Goal: Task Accomplishment & Management: Manage account settings

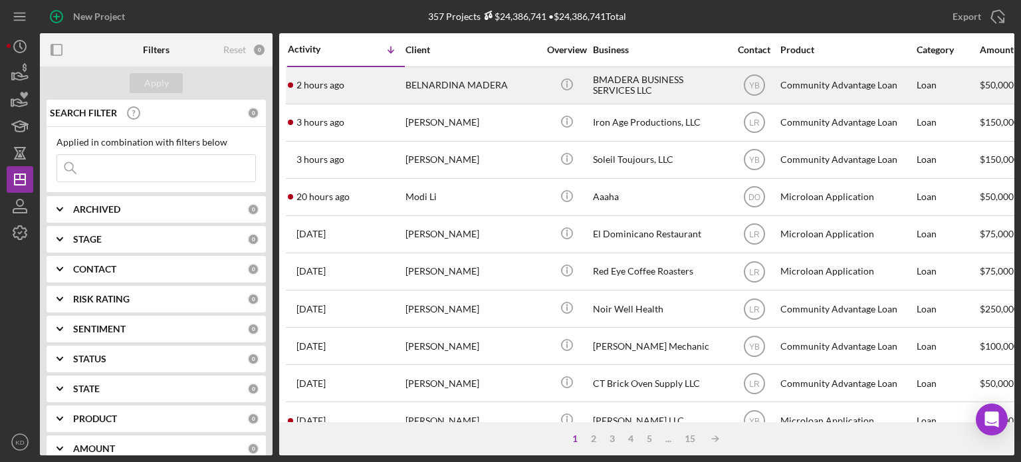
click at [643, 78] on div "BMADERA BUSINESS SERVICES LLC" at bounding box center [659, 85] width 133 height 35
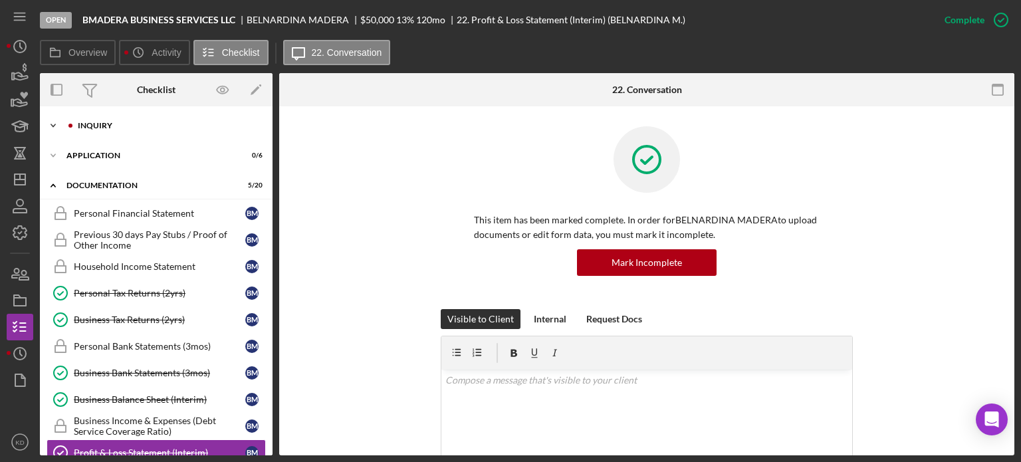
click at [53, 126] on polyline at bounding box center [53, 125] width 4 height 3
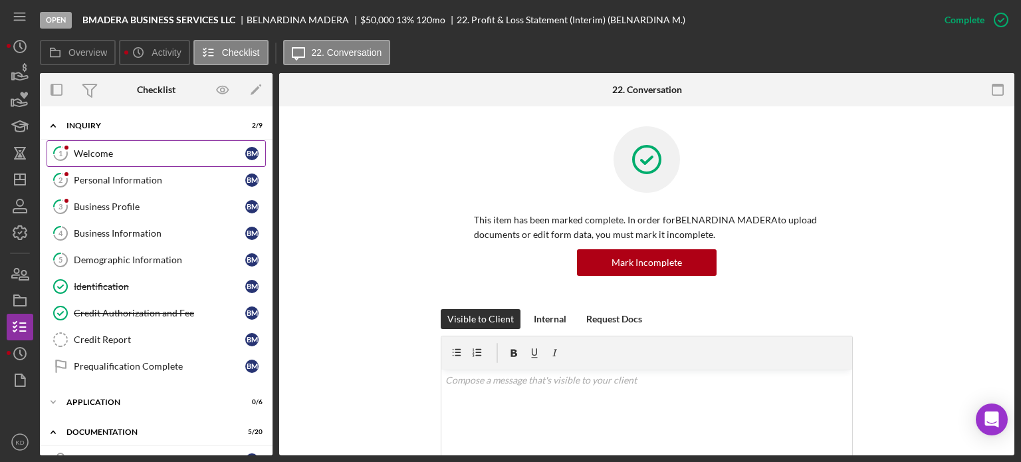
click at [88, 158] on div "Welcome" at bounding box center [159, 153] width 171 height 11
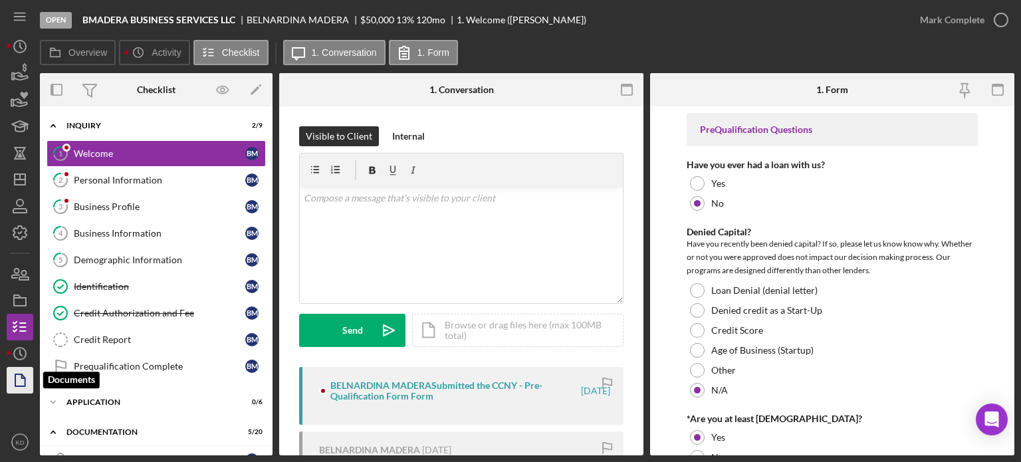
click at [17, 389] on icon "button" at bounding box center [19, 379] width 33 height 33
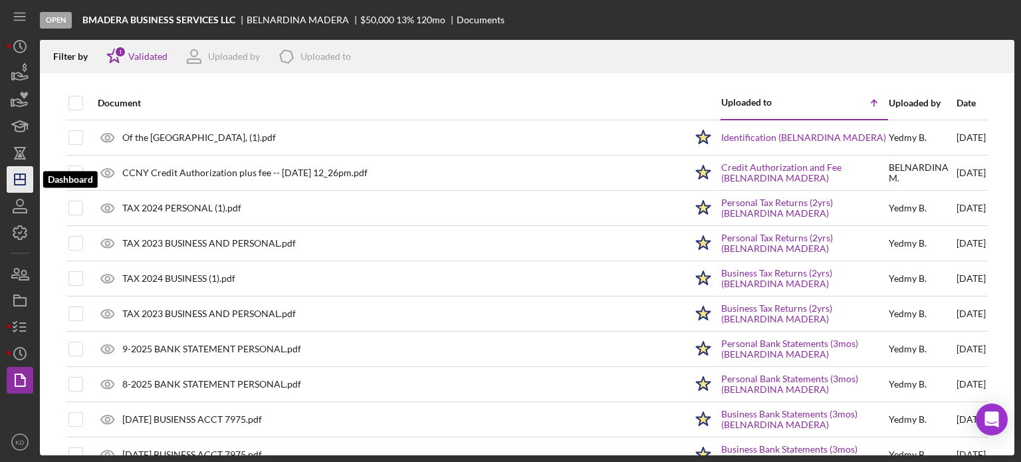
click at [21, 181] on icon "Icon/Dashboard" at bounding box center [19, 179] width 33 height 33
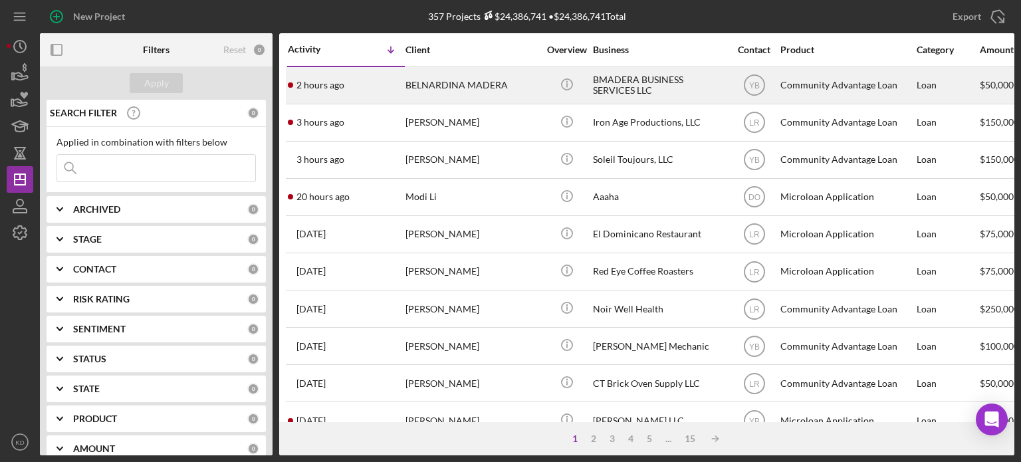
click at [457, 85] on div "BELNARDINA MADERA" at bounding box center [471, 85] width 133 height 35
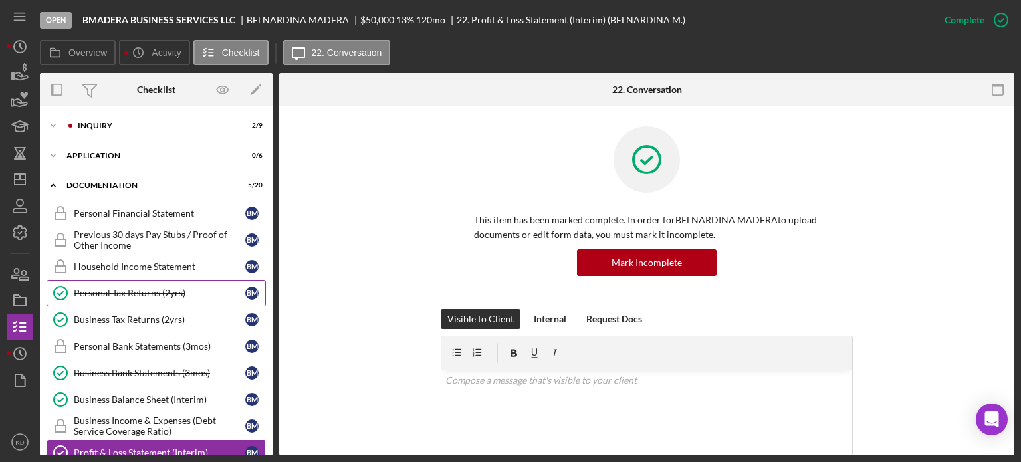
click at [78, 294] on div "Personal Tax Returns (2yrs)" at bounding box center [159, 293] width 171 height 11
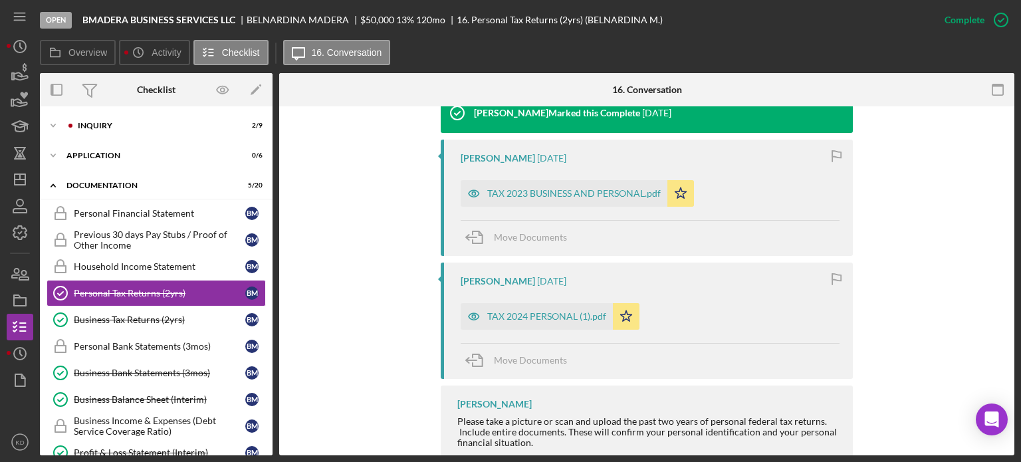
scroll to position [425, 0]
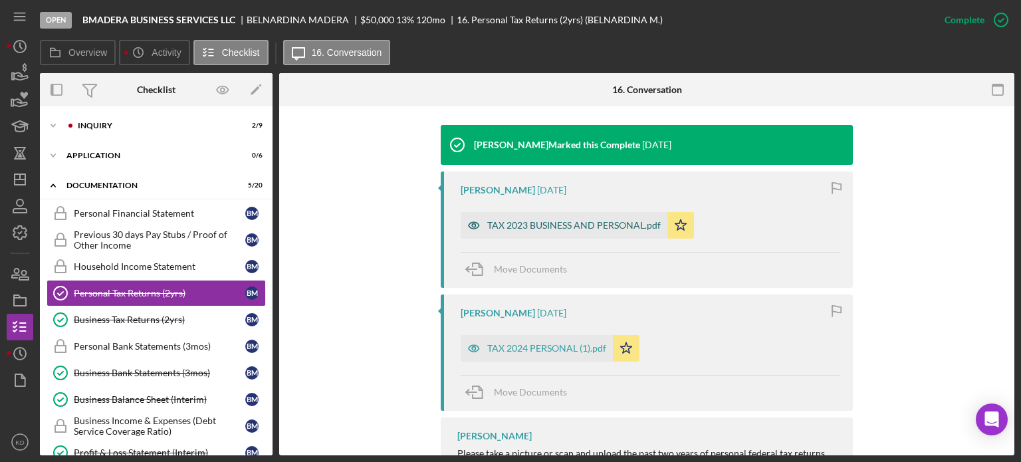
click at [585, 225] on div "TAX 2023 BUSINESS AND PERSONAL.pdf" at bounding box center [573, 225] width 173 height 11
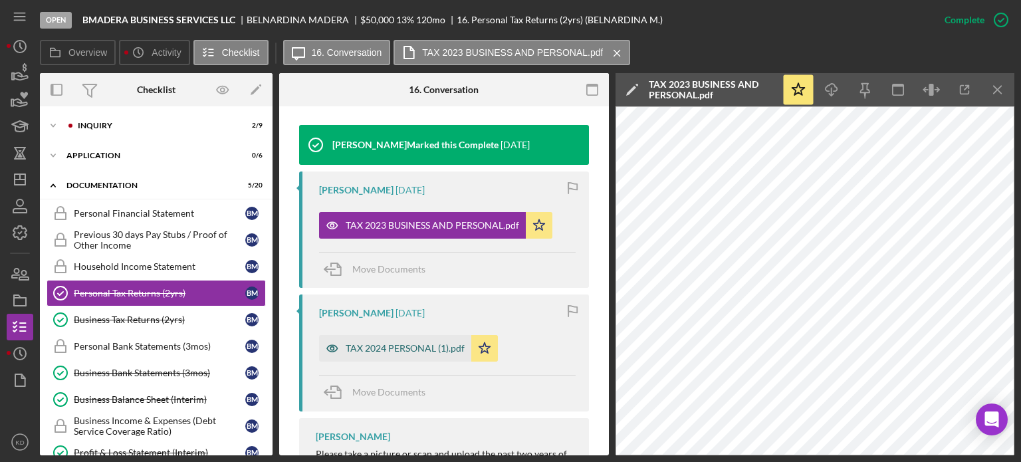
click at [386, 348] on div "TAX 2024 PERSONAL (1).pdf" at bounding box center [405, 348] width 119 height 11
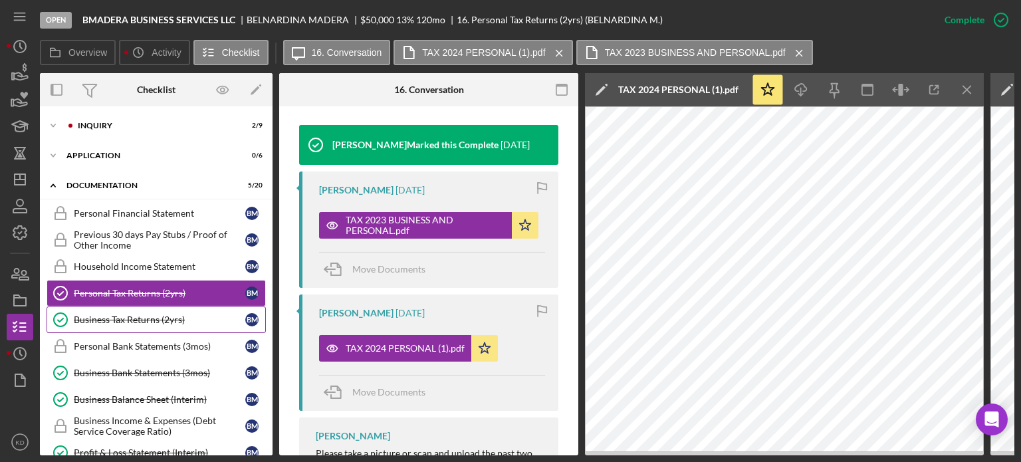
click at [108, 316] on div "Business Tax Returns (2yrs)" at bounding box center [159, 319] width 171 height 11
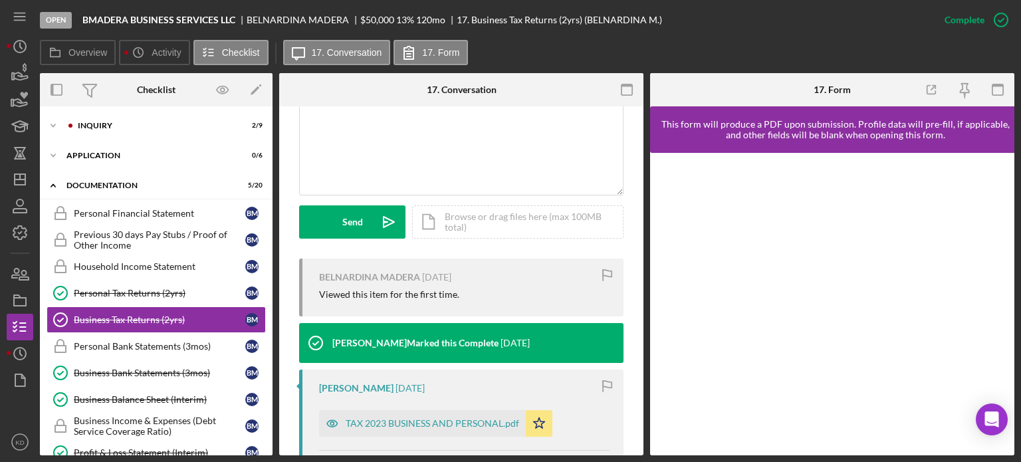
scroll to position [603, 0]
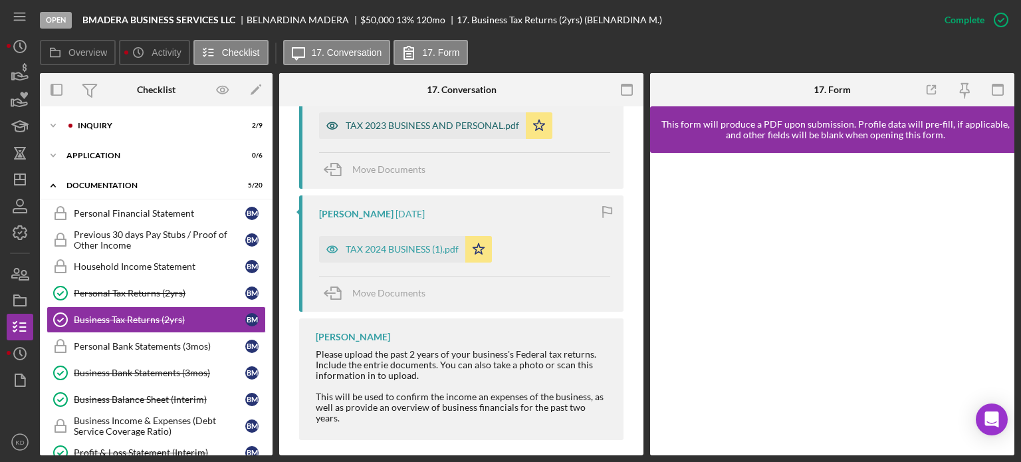
click at [418, 127] on div "TAX 2023 BUSINESS AND PERSONAL.pdf" at bounding box center [432, 125] width 173 height 11
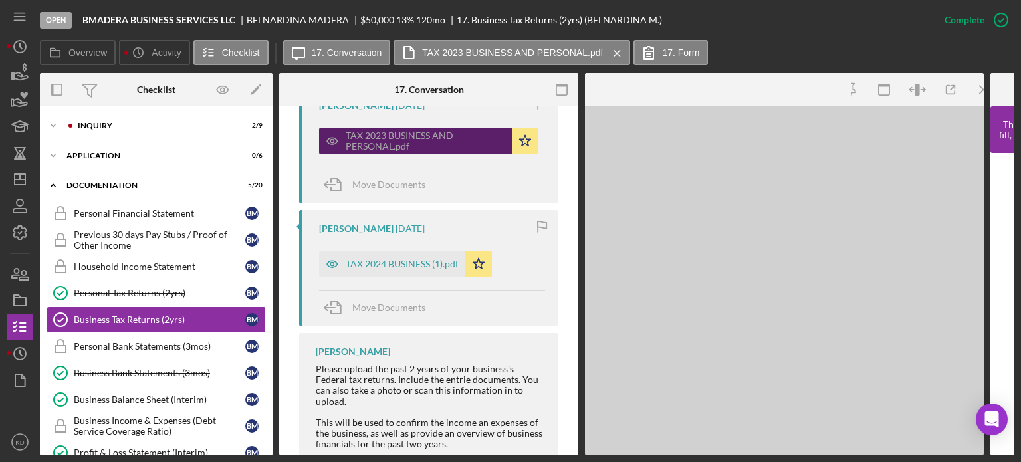
scroll to position [619, 0]
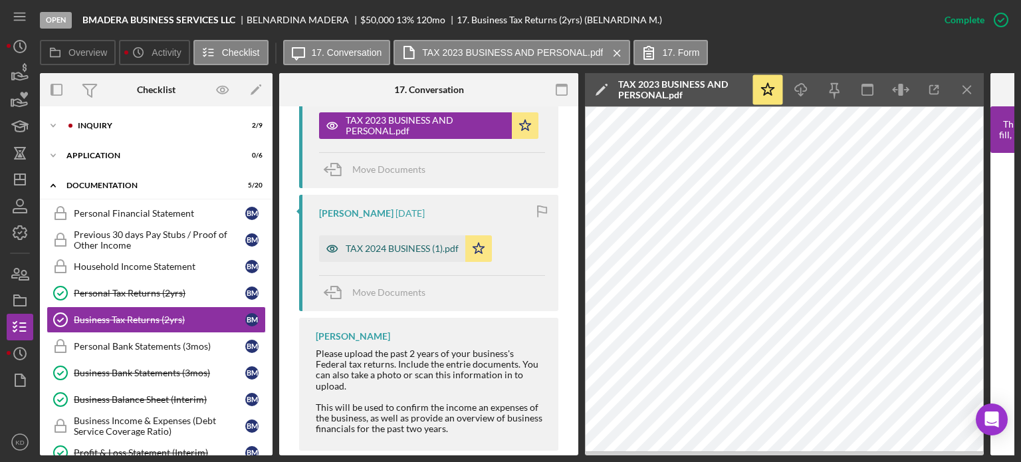
click at [364, 249] on div "TAX 2024 BUSINESS (1).pdf" at bounding box center [402, 248] width 113 height 11
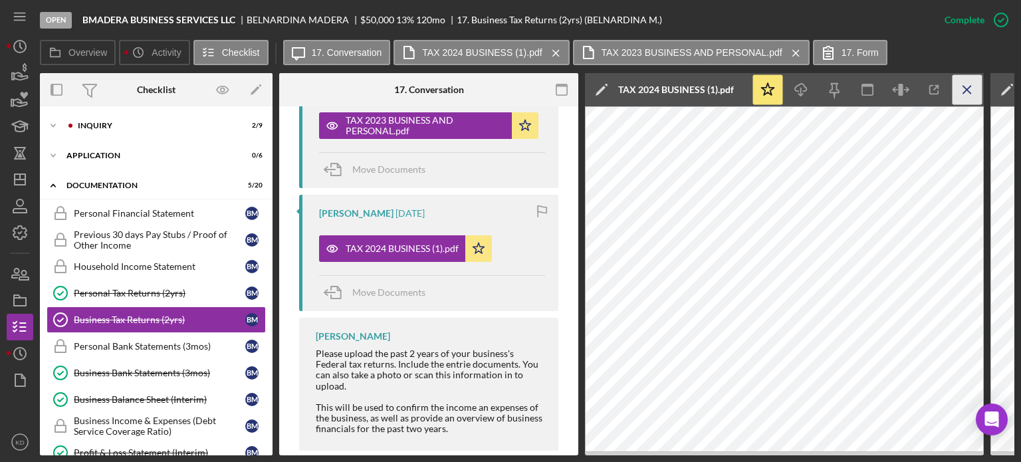
click at [971, 86] on icon "Icon/Menu Close" at bounding box center [967, 90] width 30 height 30
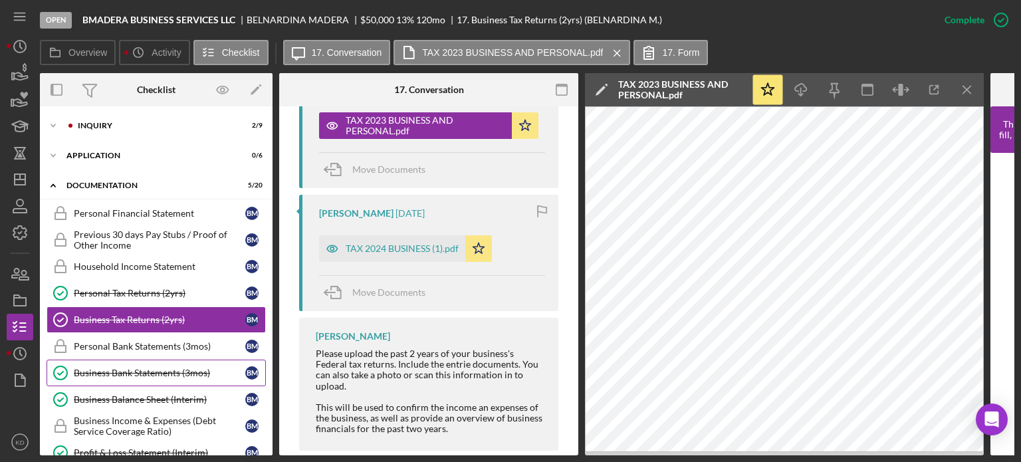
click at [165, 367] on div "Business Bank Statements (3mos)" at bounding box center [159, 372] width 171 height 11
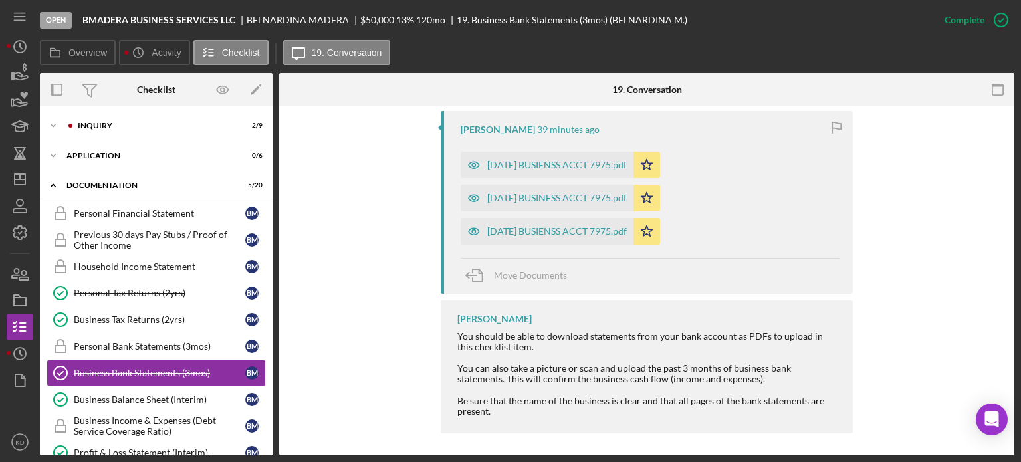
scroll to position [489, 0]
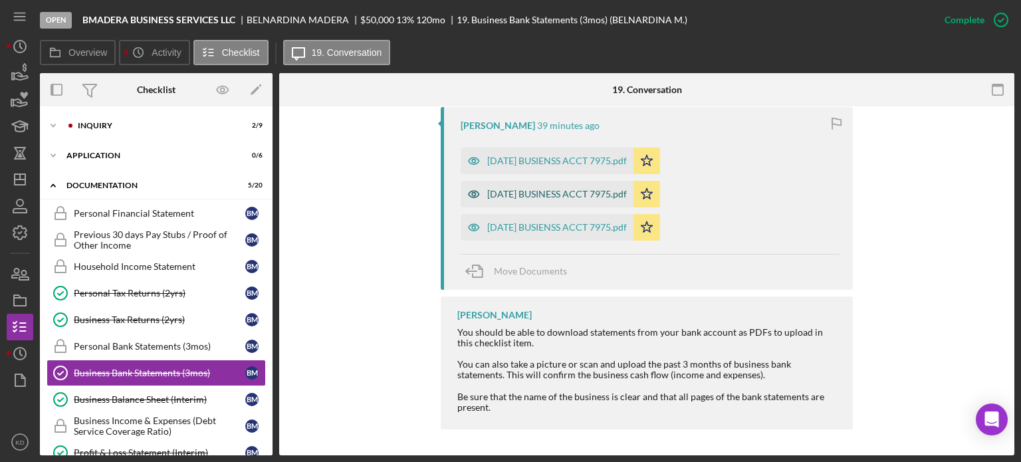
click at [505, 191] on div "[DATE] BUSINESS ACCT 7975.pdf" at bounding box center [557, 194] width 140 height 11
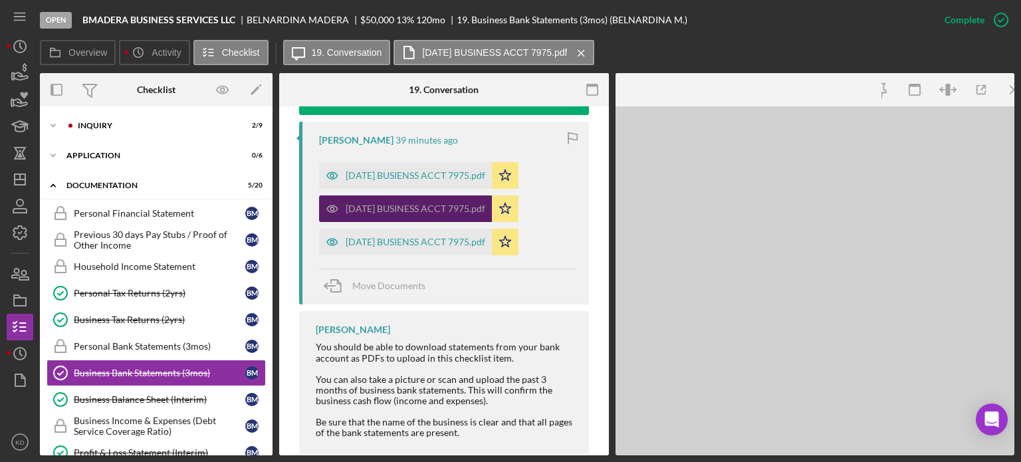
scroll to position [504, 0]
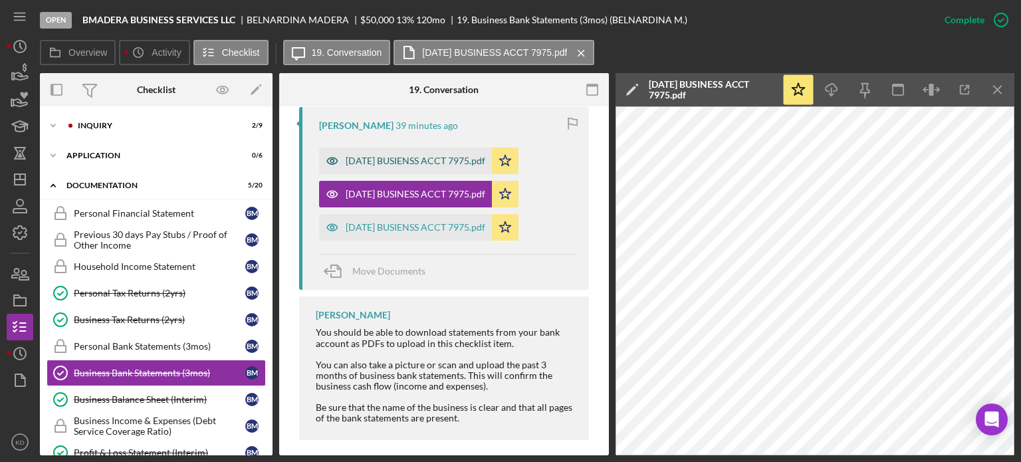
click at [373, 156] on div "[DATE] BUSIENSS ACCT 7975.pdf" at bounding box center [416, 160] width 140 height 11
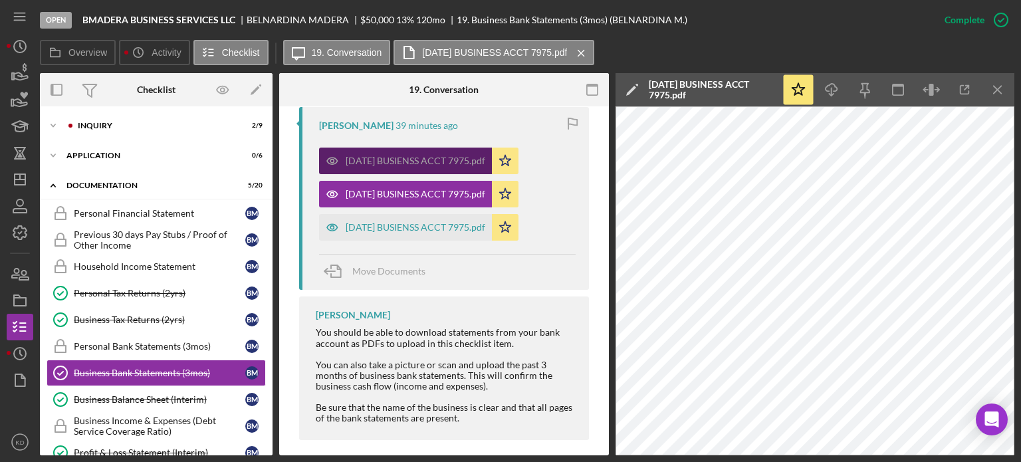
scroll to position [518, 0]
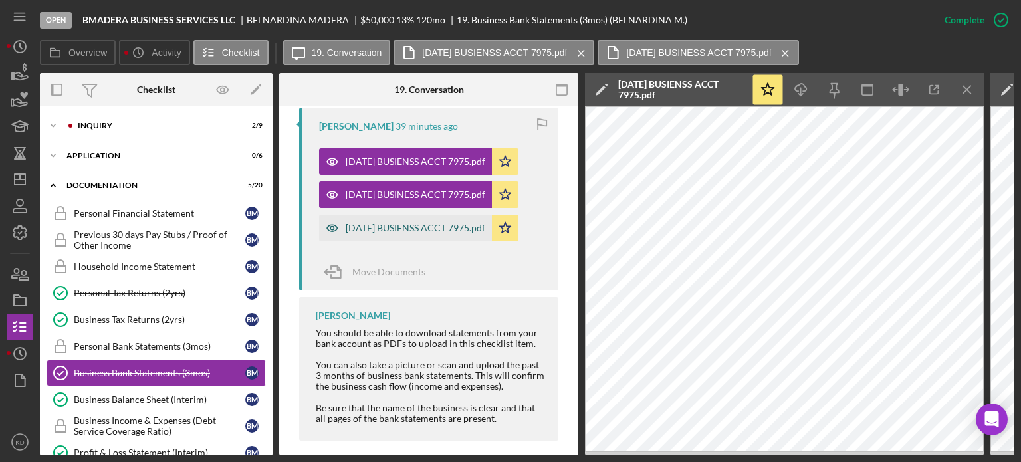
click at [385, 223] on div "[DATE] BUSIENSS ACCT 7975.pdf" at bounding box center [416, 228] width 140 height 11
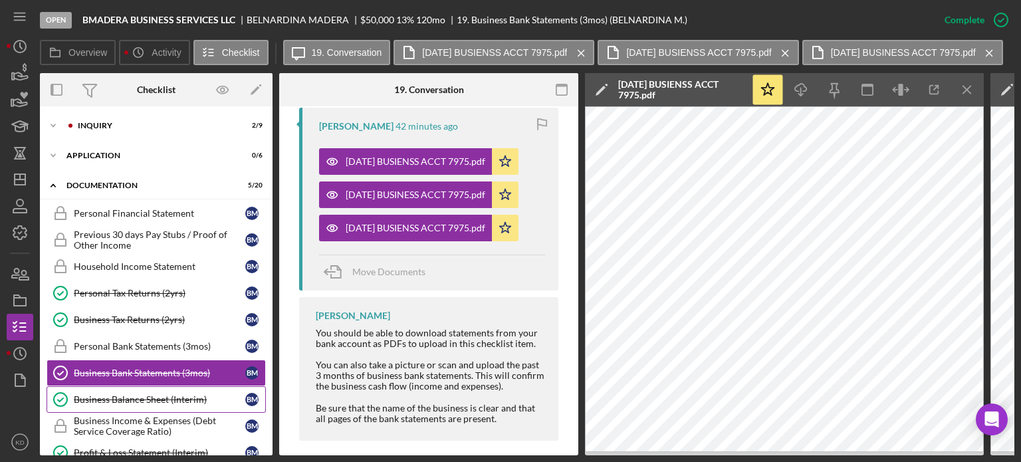
click at [166, 395] on div "Business Balance Sheet (Interim)" at bounding box center [159, 399] width 171 height 11
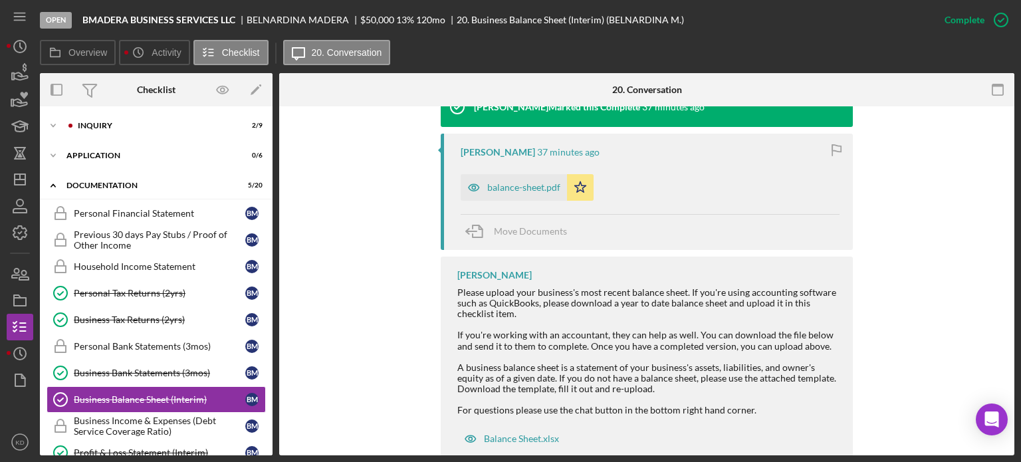
scroll to position [463, 0]
click at [492, 188] on div "balance-sheet.pdf" at bounding box center [523, 186] width 73 height 11
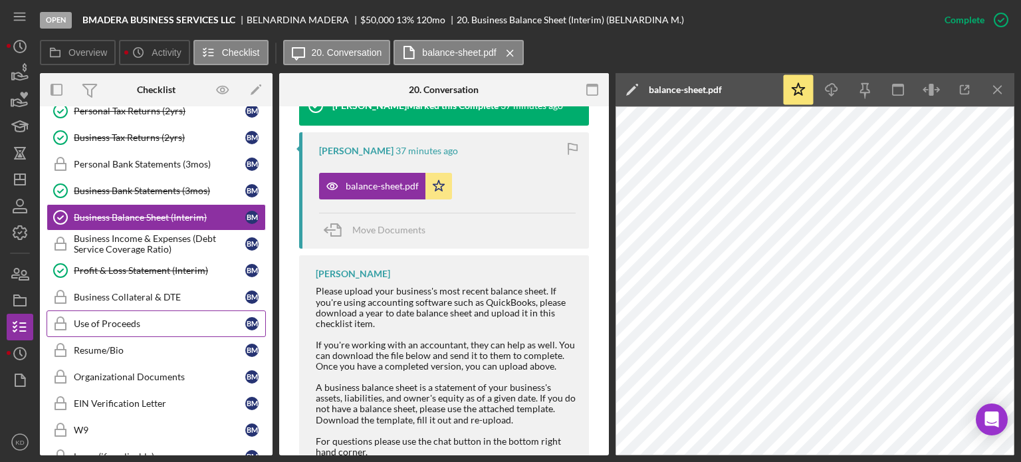
scroll to position [181, 0]
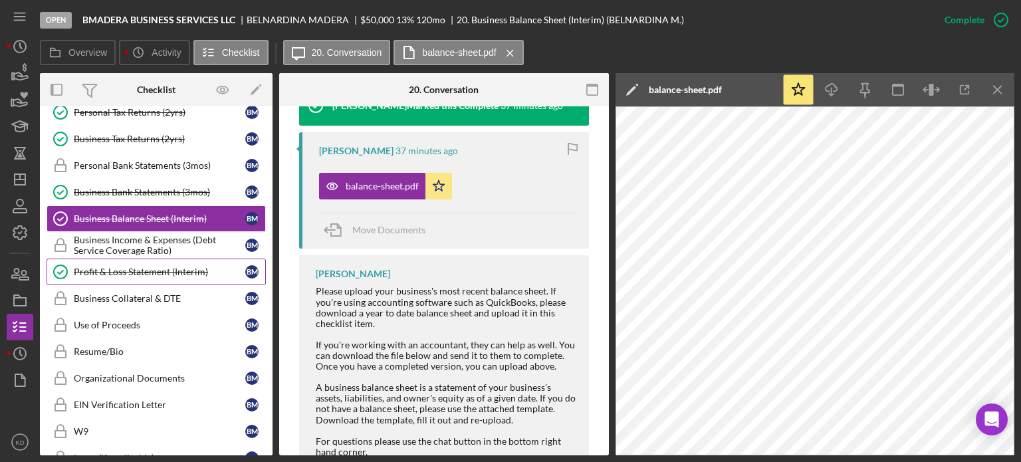
click at [152, 267] on div "Profit & Loss Statement (Interim)" at bounding box center [159, 271] width 171 height 11
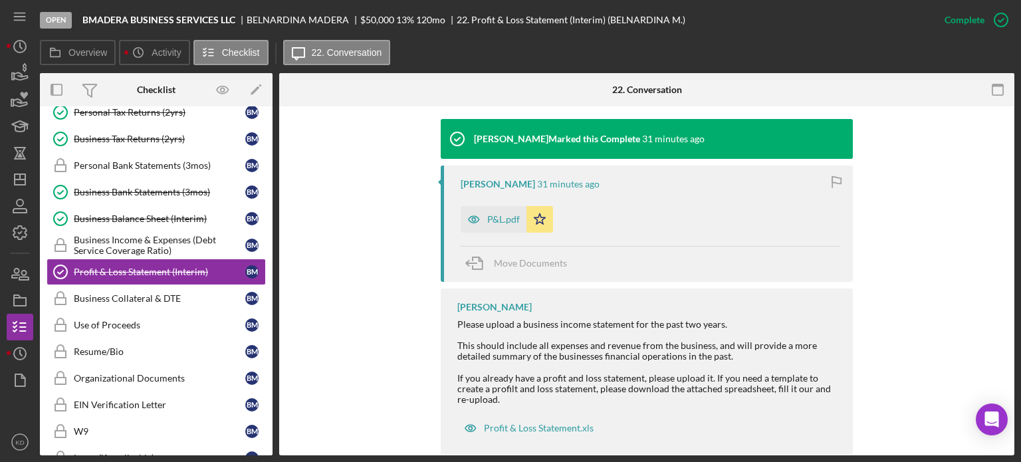
scroll to position [444, 0]
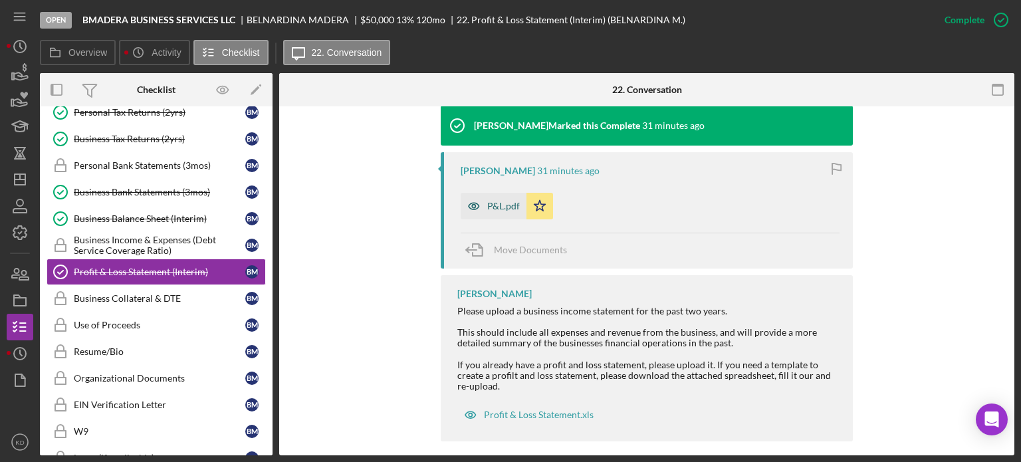
click at [515, 204] on div "P&L.pdf" at bounding box center [503, 206] width 33 height 11
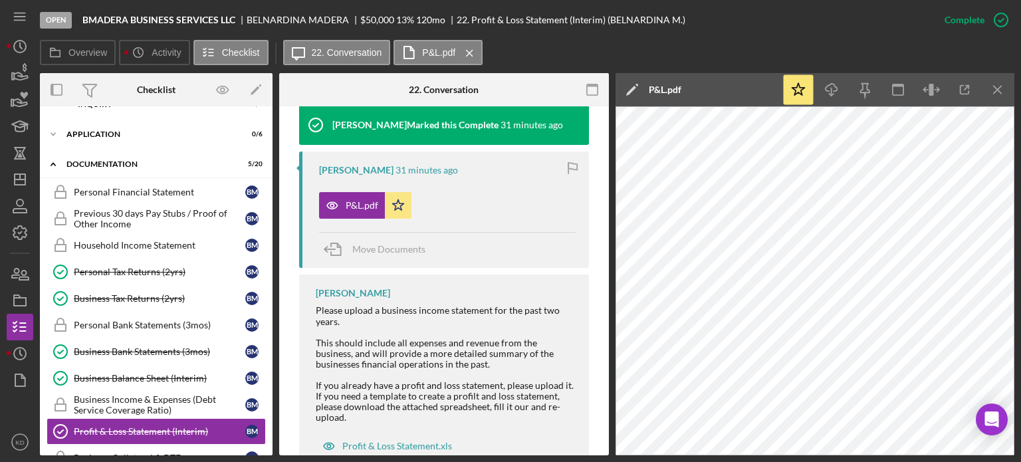
scroll to position [0, 0]
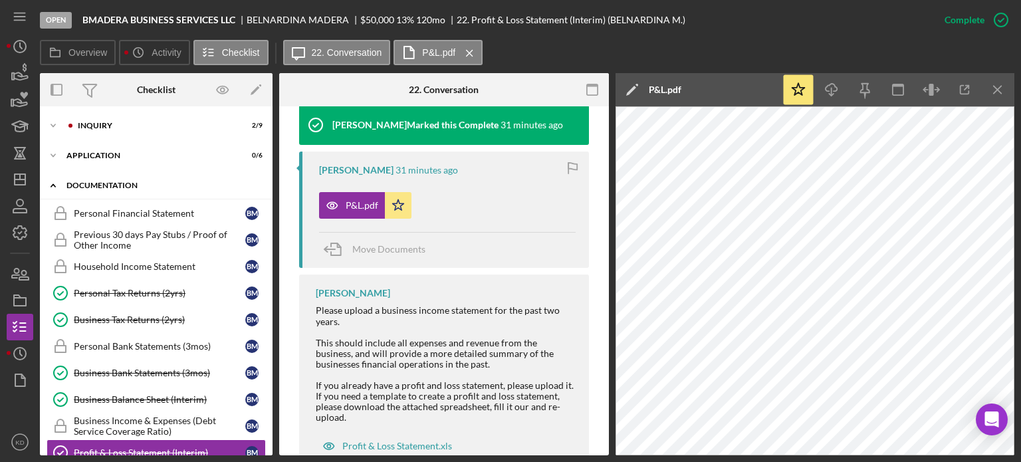
click at [53, 183] on icon "Icon/Expander" at bounding box center [53, 185] width 27 height 27
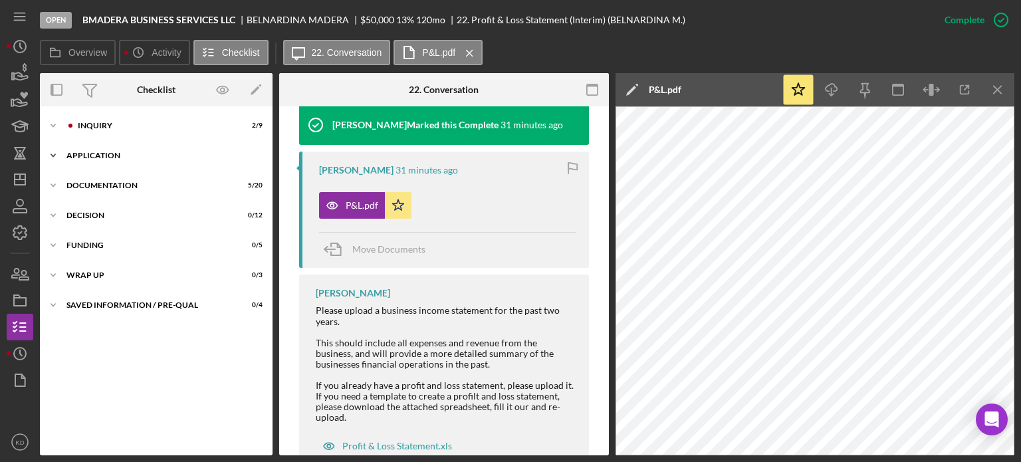
click at [51, 155] on polyline at bounding box center [53, 155] width 4 height 3
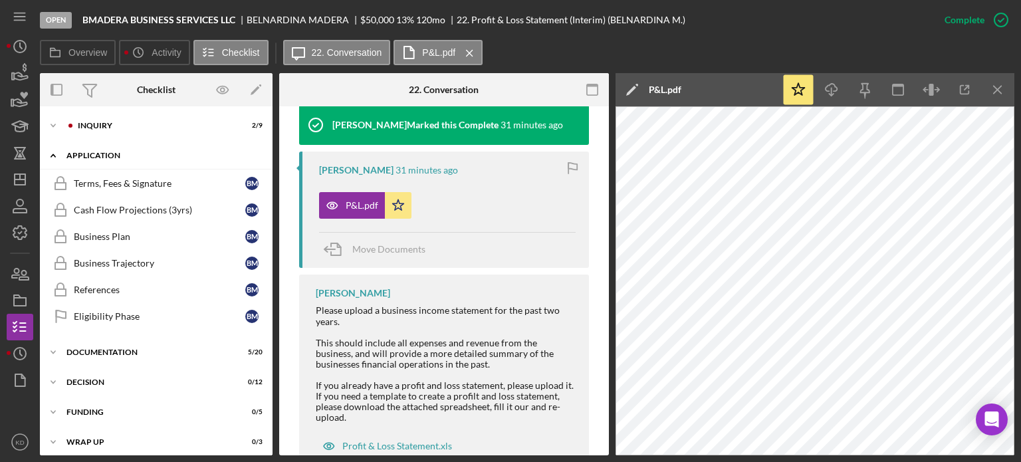
click at [51, 155] on icon "Icon/Expander" at bounding box center [53, 155] width 27 height 27
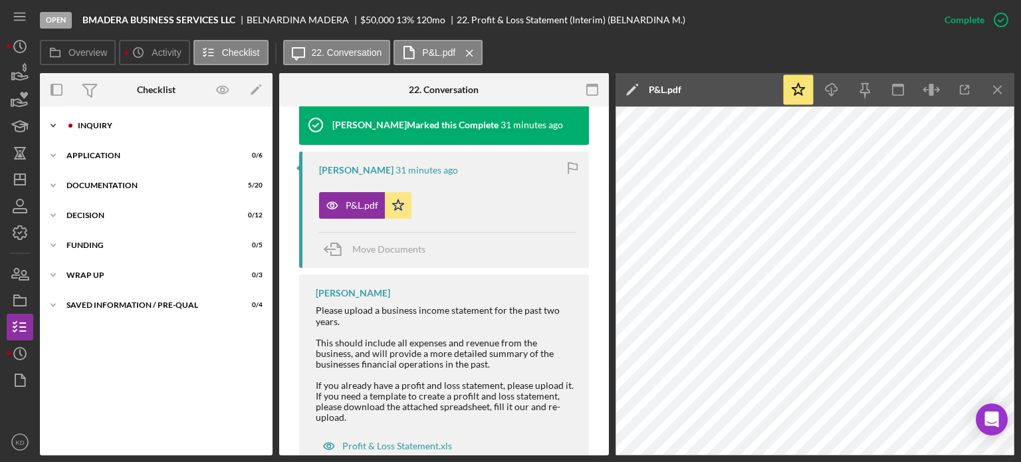
click at [51, 124] on polyline at bounding box center [53, 125] width 4 height 3
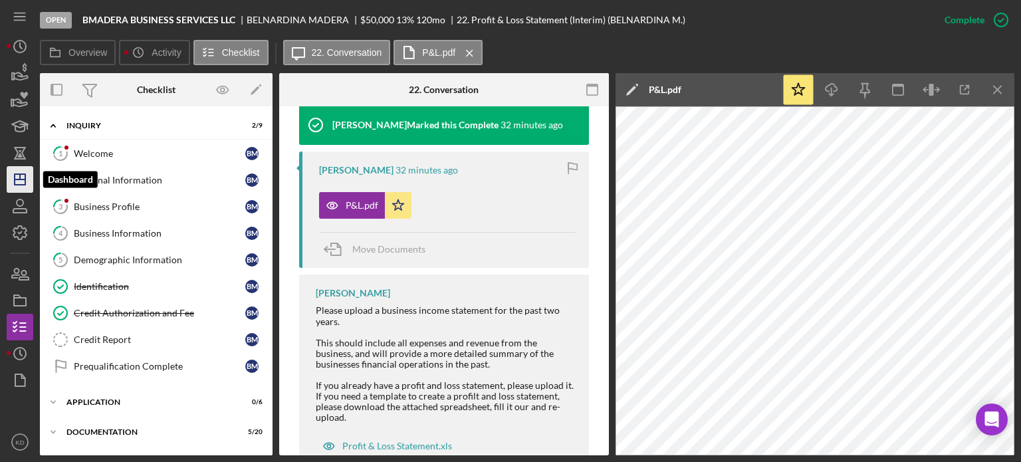
click at [15, 180] on polygon "button" at bounding box center [20, 179] width 11 height 11
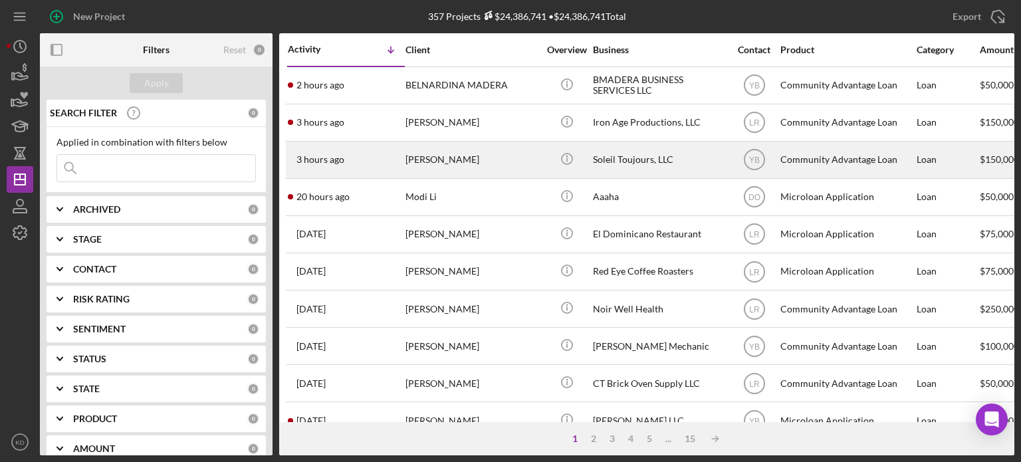
click at [625, 158] on div "Soleil Toujours, LLC" at bounding box center [659, 159] width 133 height 35
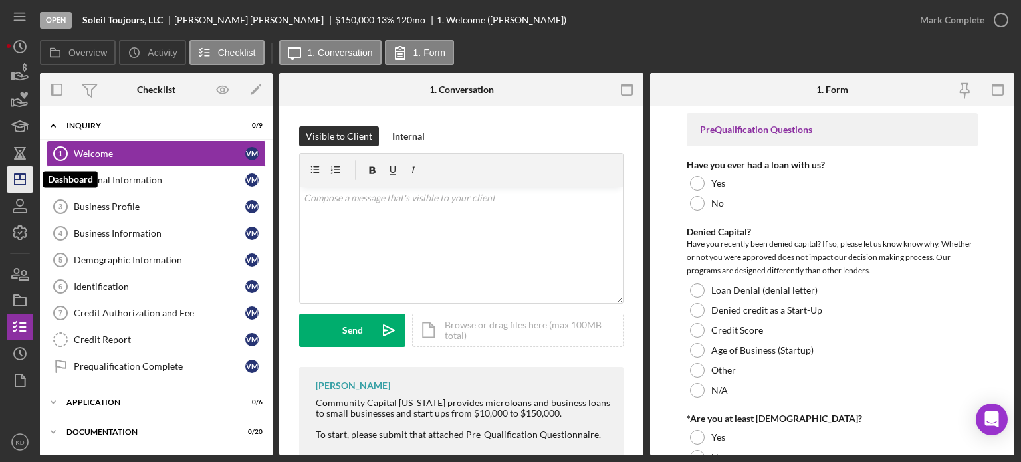
click at [13, 182] on icon "Icon/Dashboard" at bounding box center [19, 179] width 33 height 33
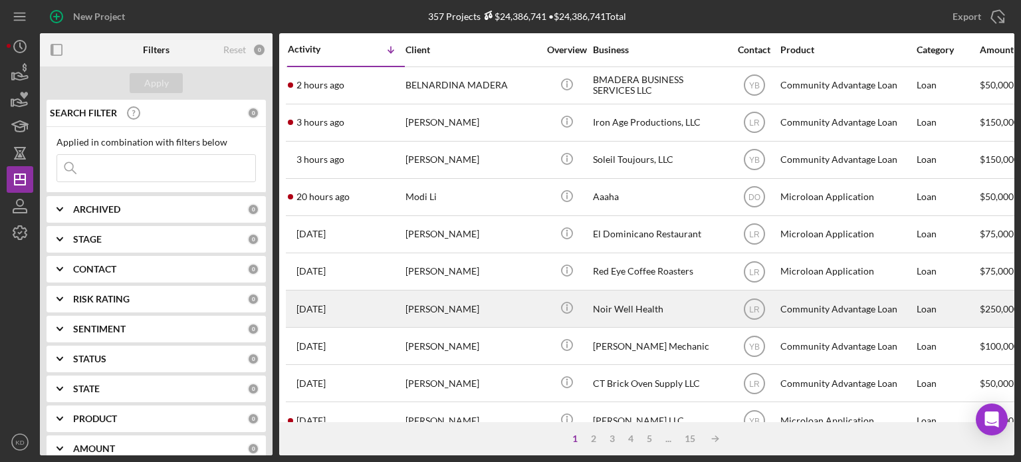
click at [611, 312] on div "Noir Well Health" at bounding box center [659, 308] width 133 height 35
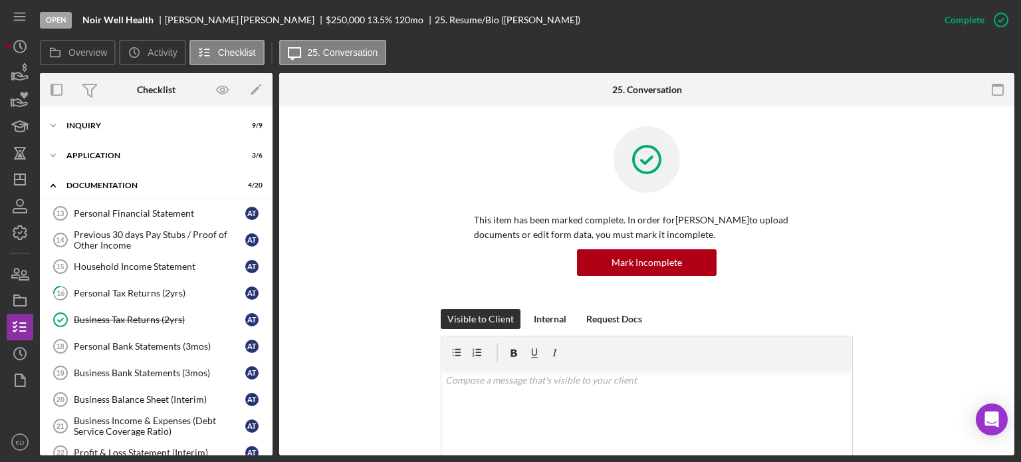
scroll to position [306, 0]
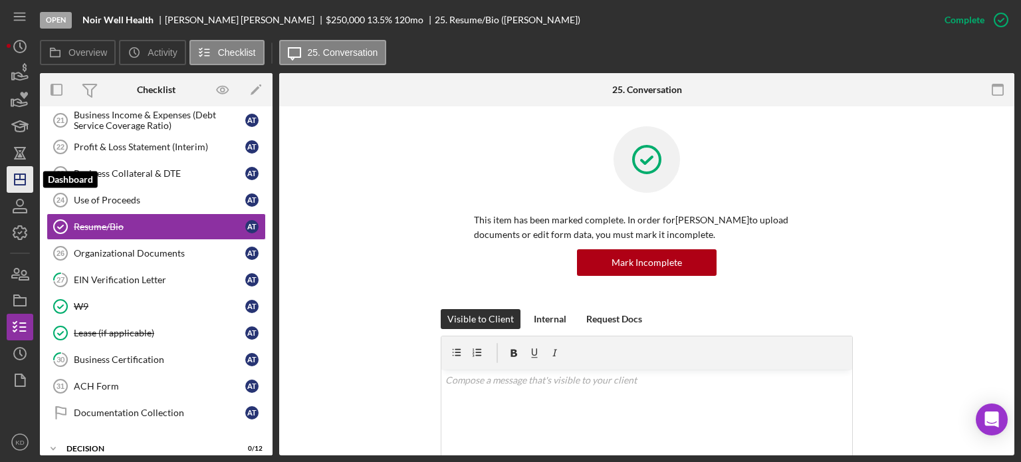
click at [23, 174] on polygon "button" at bounding box center [20, 179] width 11 height 11
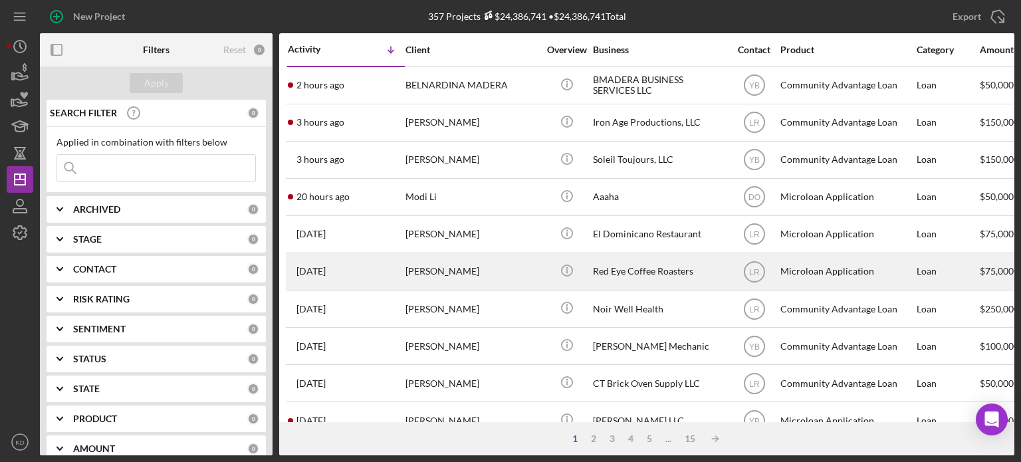
click at [615, 268] on div "Red Eye Coffee Roasters" at bounding box center [659, 271] width 133 height 35
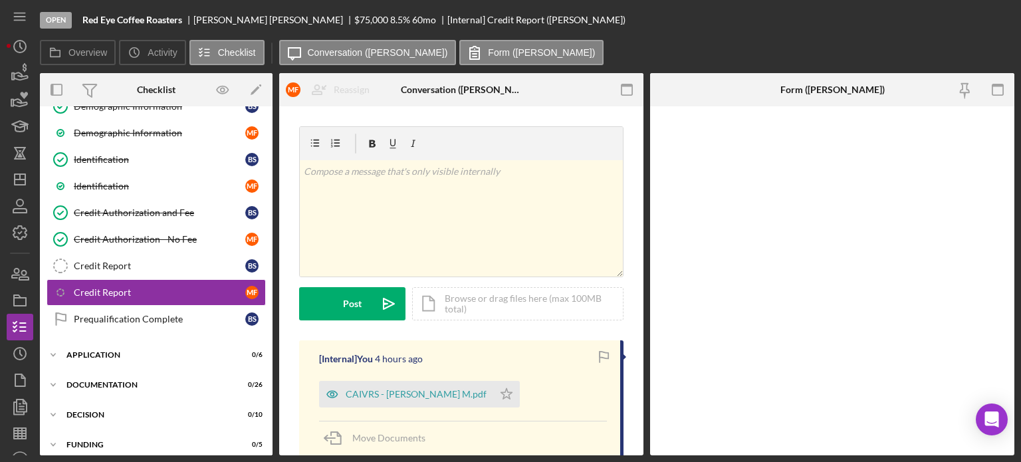
scroll to position [242, 0]
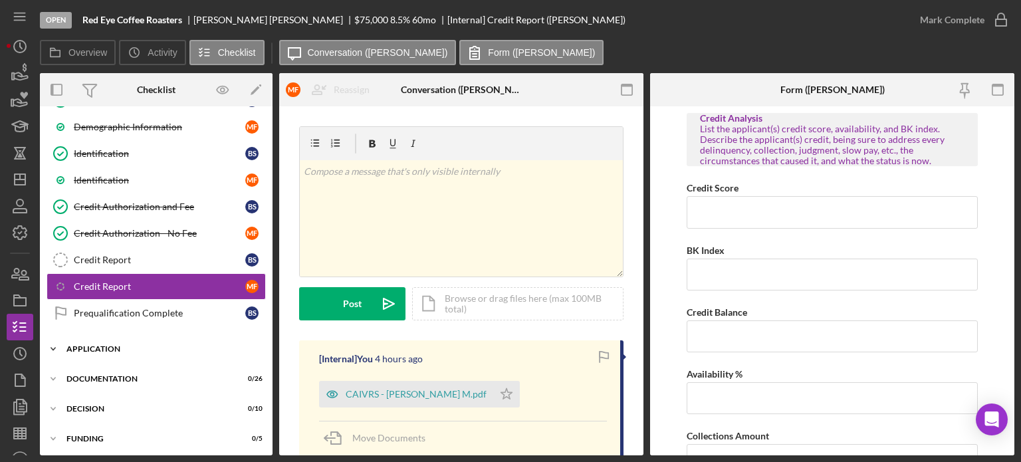
click at [52, 340] on icon "Icon/Expander" at bounding box center [53, 349] width 27 height 27
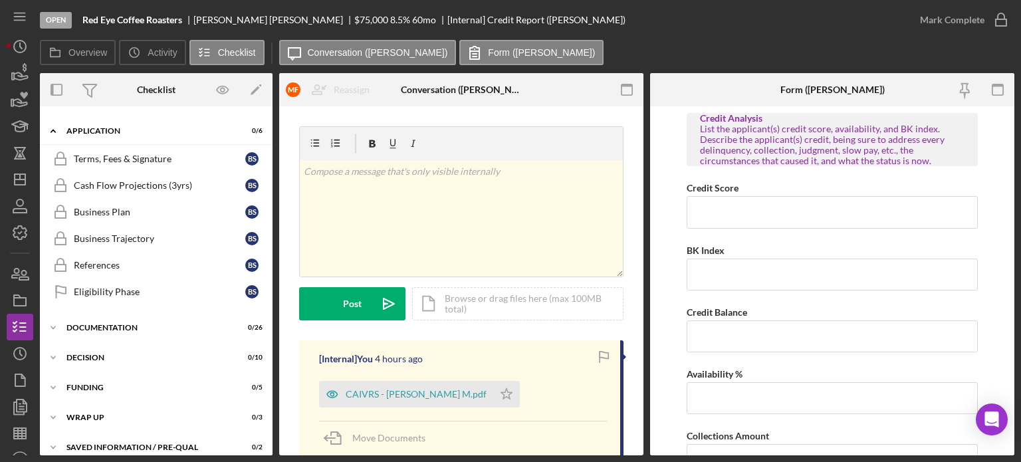
scroll to position [465, 0]
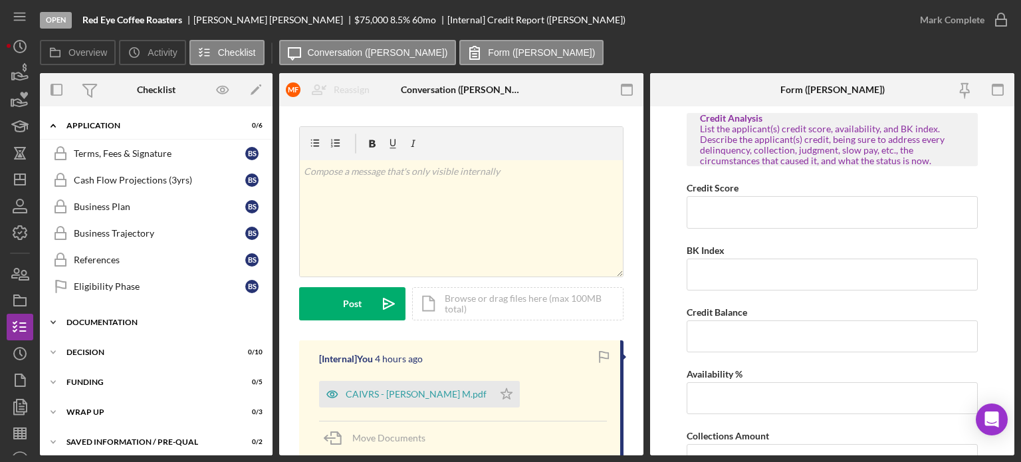
click at [53, 321] on polyline at bounding box center [53, 322] width 4 height 3
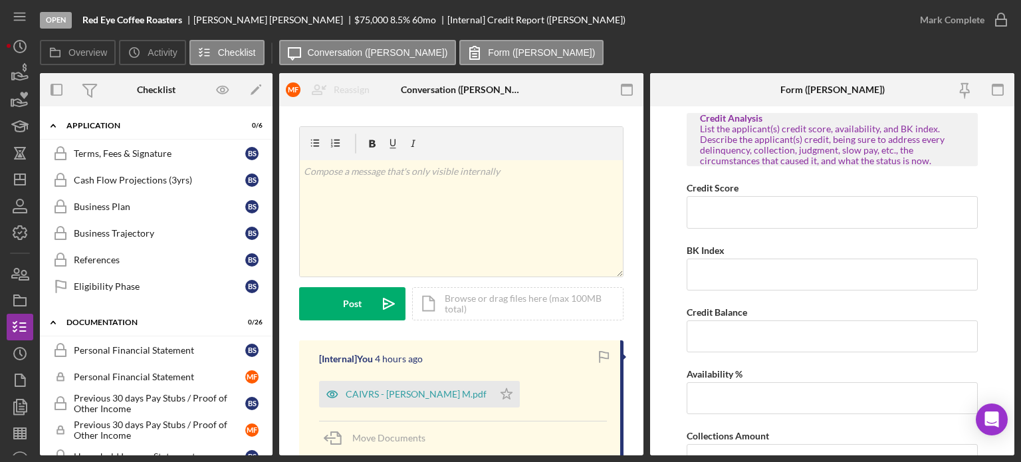
scroll to position [771, 0]
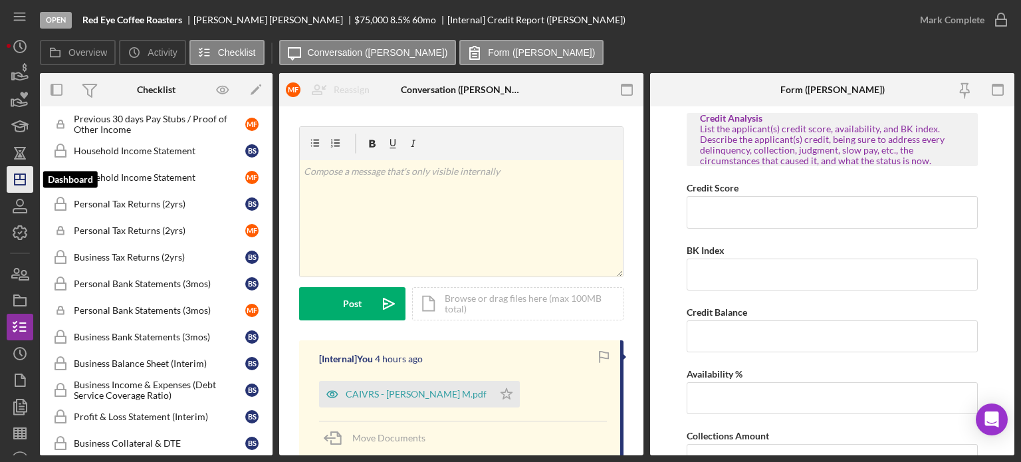
click at [25, 177] on polygon "button" at bounding box center [20, 179] width 11 height 11
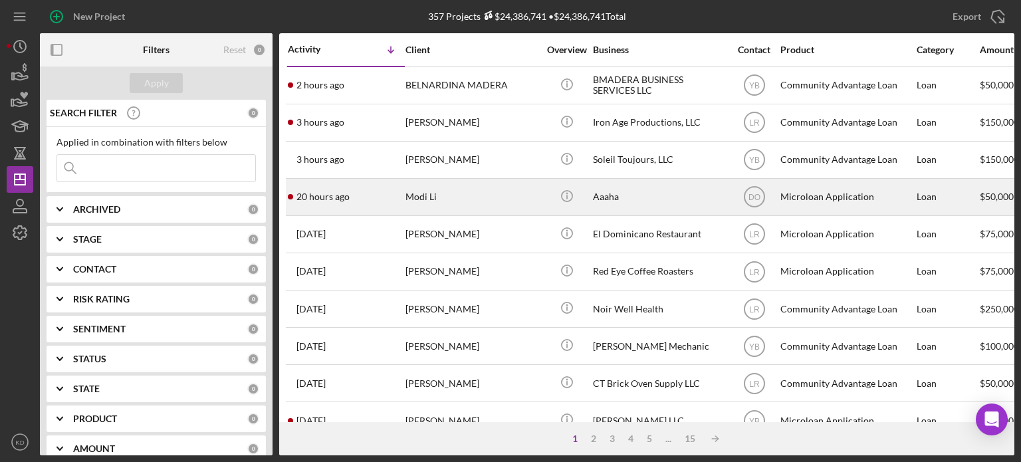
click at [466, 189] on div "Modi Li" at bounding box center [471, 196] width 133 height 35
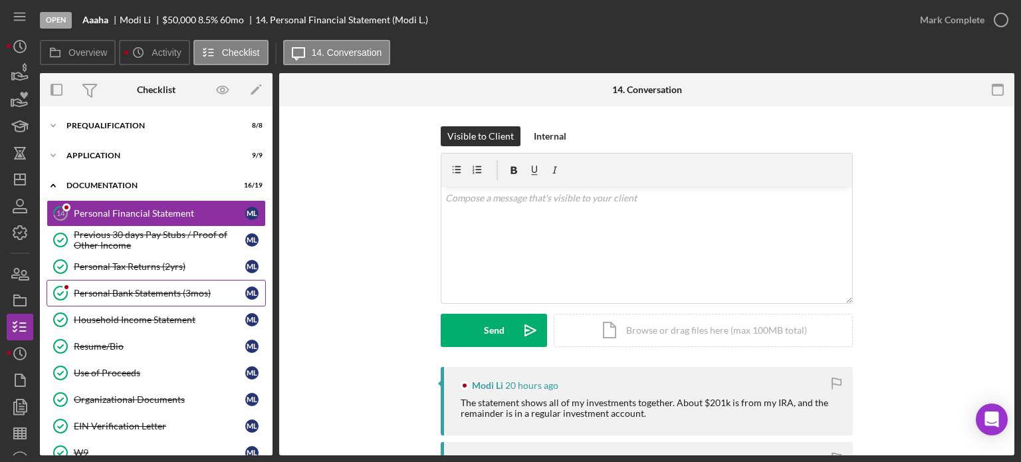
click at [142, 288] on div "Personal Bank Statements (3mos)" at bounding box center [159, 293] width 171 height 11
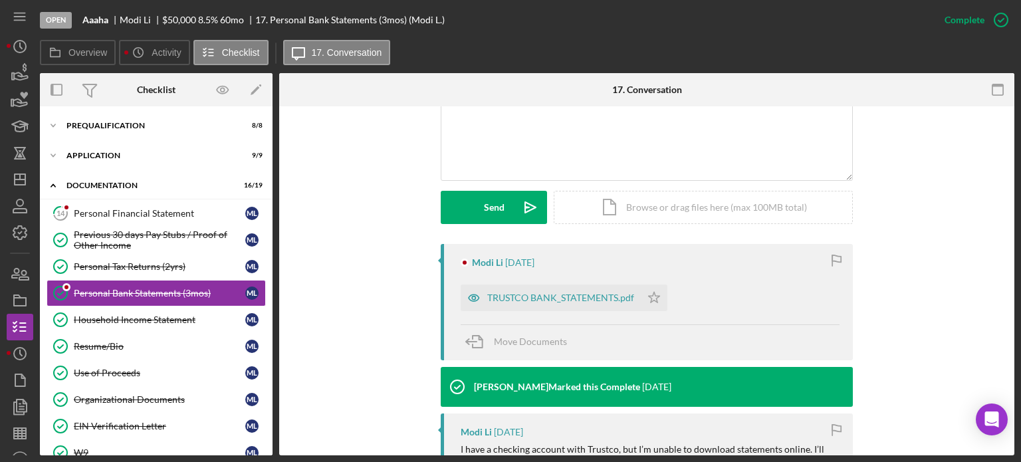
scroll to position [611, 0]
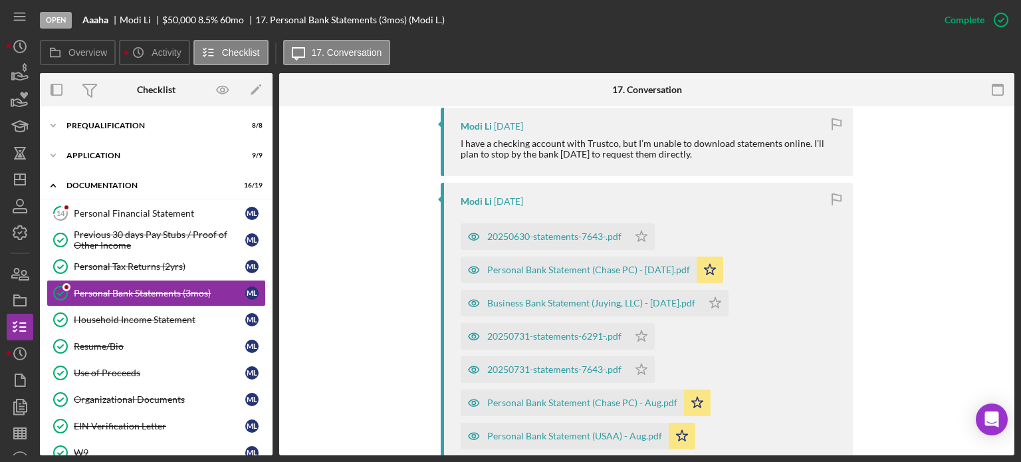
click at [1010, 430] on div "This item has been marked complete. In order for Modi Li to upload documents or…" at bounding box center [646, 239] width 735 height 1489
click at [1010, 451] on div "This item has been marked complete. In order for Modi Li to upload documents or…" at bounding box center [646, 239] width 735 height 1489
click at [1008, 438] on div "This item has been marked complete. In order for Modi Li to upload documents or…" at bounding box center [646, 239] width 735 height 1489
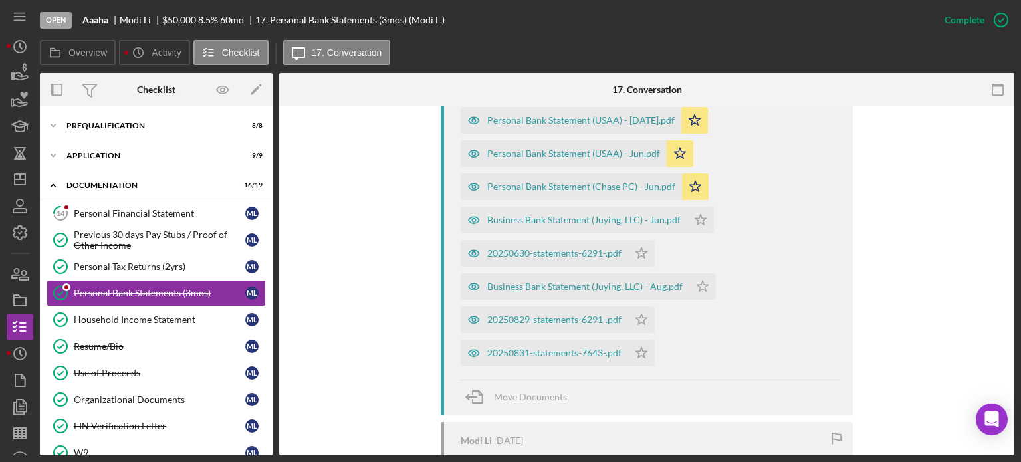
scroll to position [954, 0]
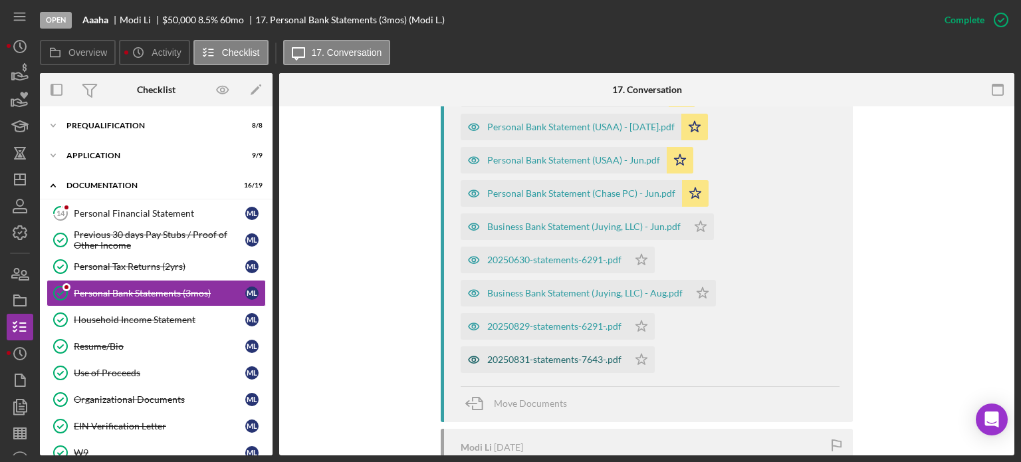
click at [544, 357] on div "20250831-statements-7643-.pdf" at bounding box center [554, 359] width 134 height 11
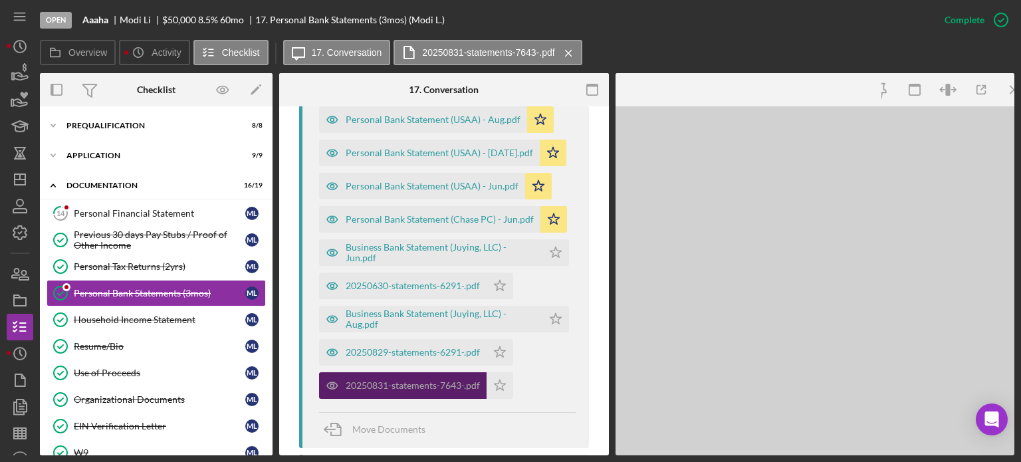
scroll to position [979, 0]
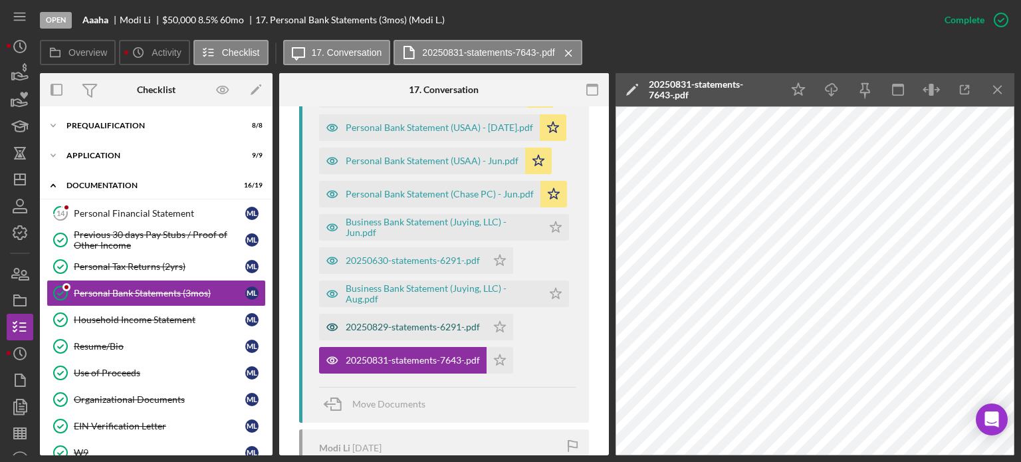
click at [417, 326] on div "20250829-statements-6291-.pdf" at bounding box center [413, 327] width 134 height 11
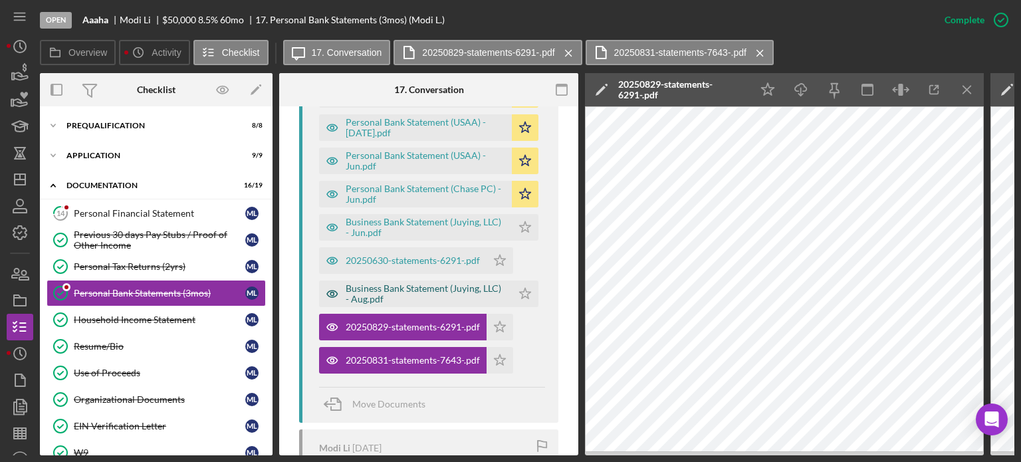
click at [462, 286] on div "Business Bank Statement (Juying, LLC) - Aug.pdf" at bounding box center [425, 293] width 159 height 21
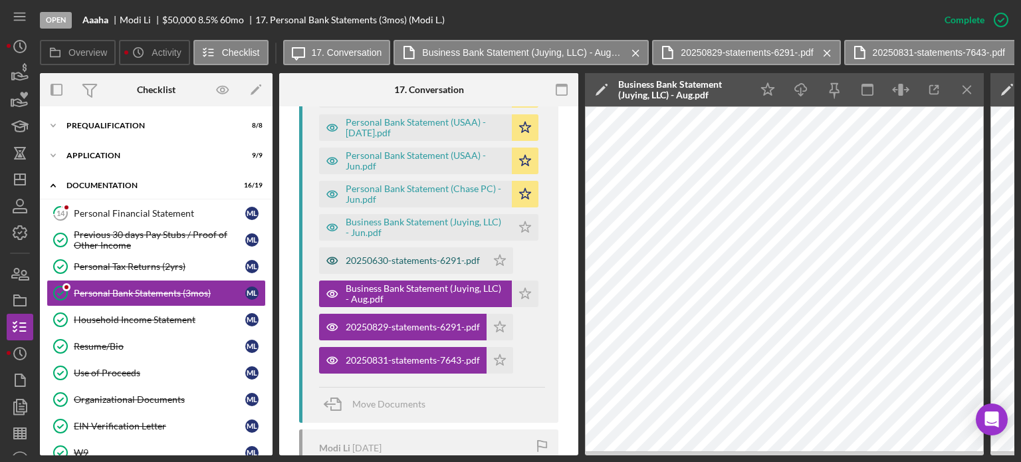
click at [413, 258] on div "20250630-statements-6291-.pdf" at bounding box center [413, 260] width 134 height 11
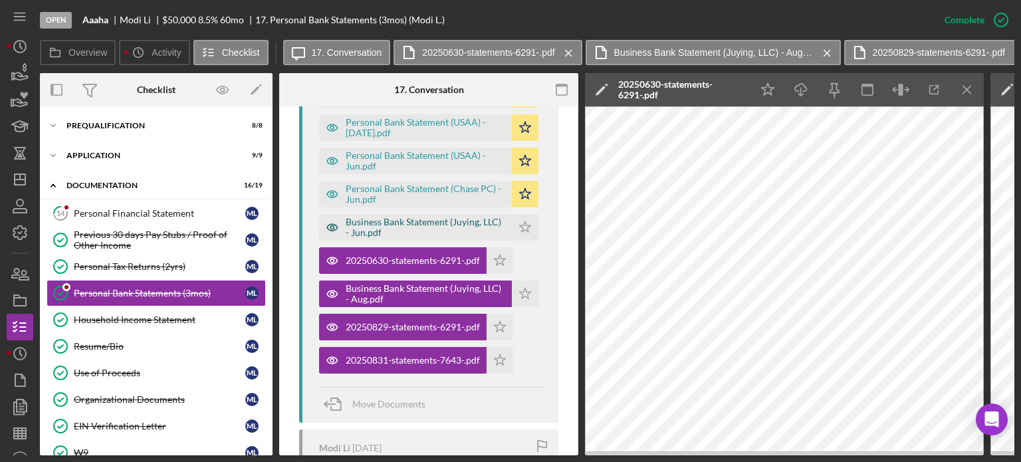
click at [455, 225] on div "Business Bank Statement (Juying, LLC) - Jun.pdf" at bounding box center [425, 227] width 159 height 21
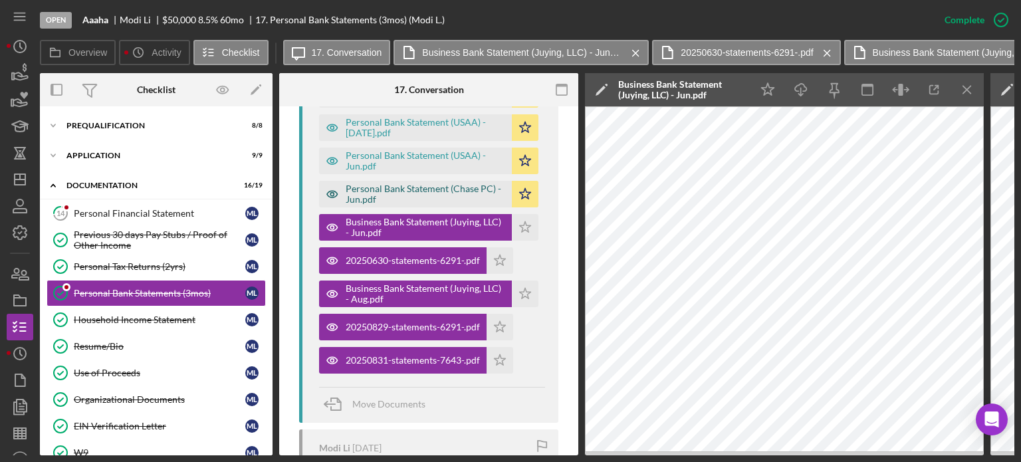
click at [465, 185] on div "Personal Bank Statement (Chase PC) - Jun.pdf" at bounding box center [425, 193] width 159 height 21
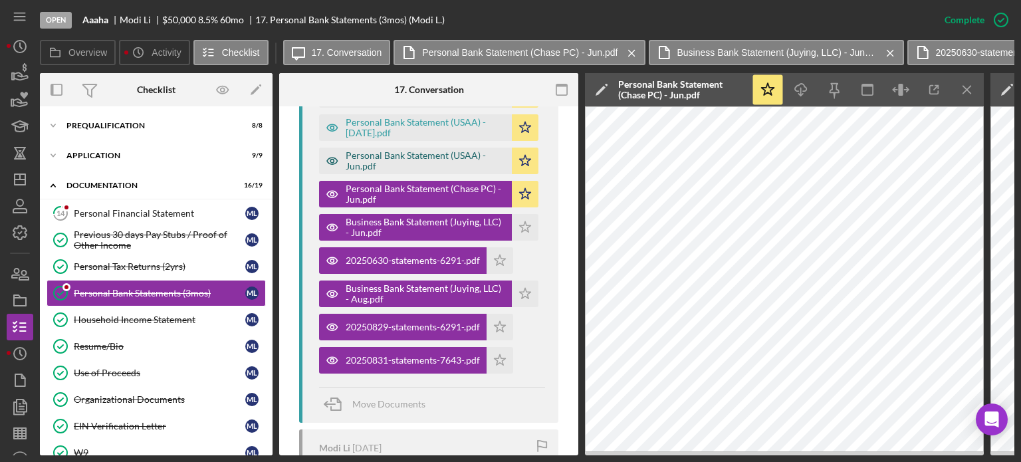
click at [405, 155] on div "Personal Bank Statement (USAA) - Jun.pdf" at bounding box center [425, 160] width 159 height 21
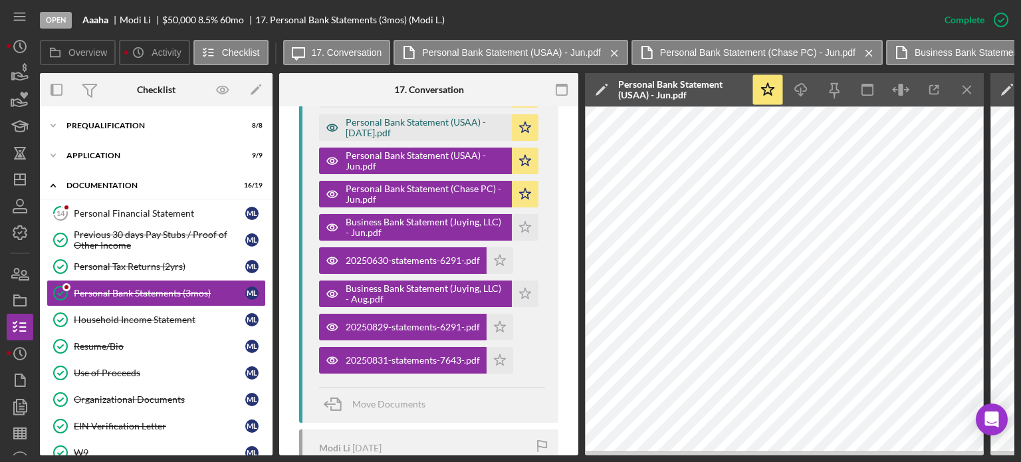
click at [428, 122] on div "Personal Bank Statement (USAA) - [DATE].pdf" at bounding box center [425, 127] width 159 height 21
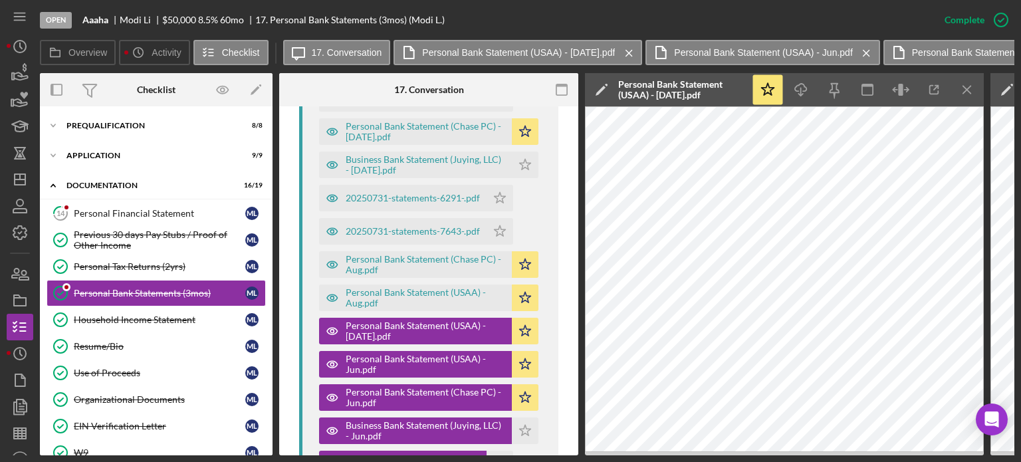
scroll to position [773, 0]
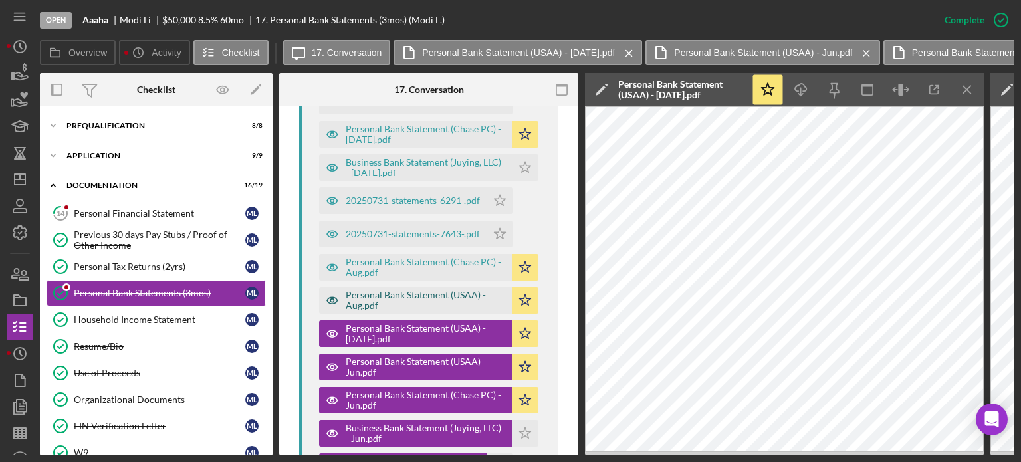
click at [433, 300] on div "Personal Bank Statement (USAA) - Aug.pdf" at bounding box center [425, 300] width 159 height 21
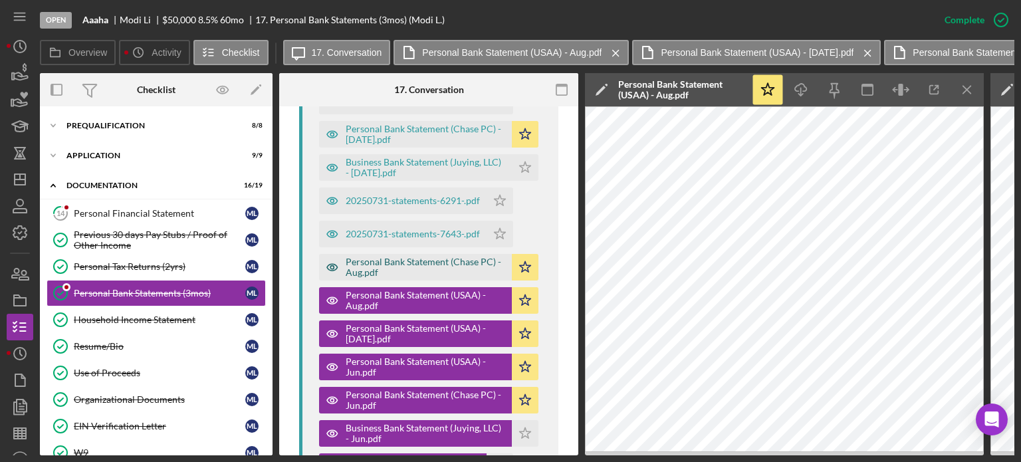
click at [444, 264] on div "Personal Bank Statement (Chase PC) - Aug.pdf" at bounding box center [425, 266] width 159 height 21
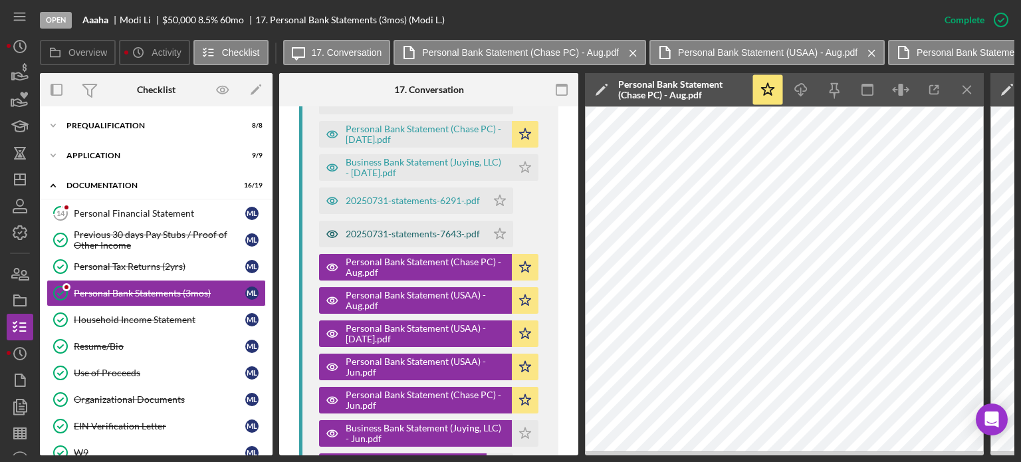
click at [420, 235] on div "20250731-statements-7643-.pdf" at bounding box center [413, 234] width 134 height 11
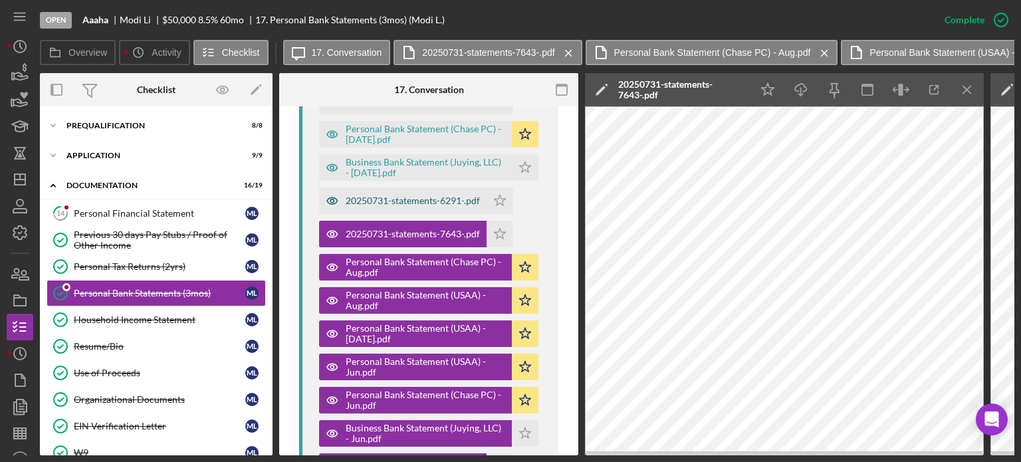
click at [412, 195] on div "20250731-statements-6291-.pdf" at bounding box center [413, 200] width 134 height 11
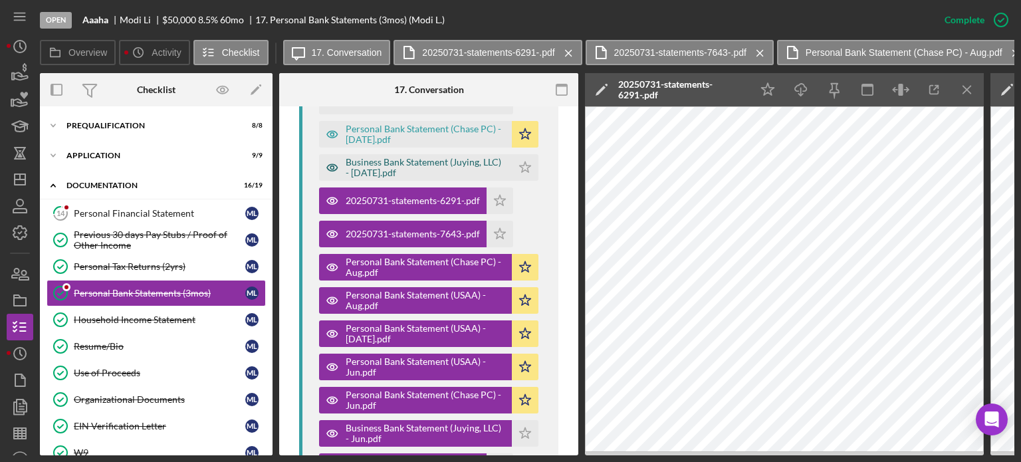
click at [393, 163] on div "Business Bank Statement (Juying, LLC) - [DATE].pdf" at bounding box center [425, 167] width 159 height 21
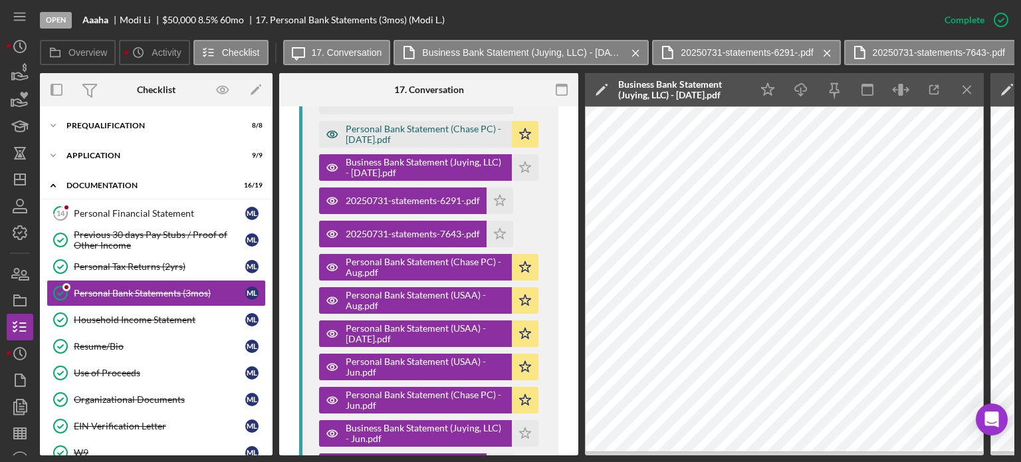
click at [438, 130] on div "Personal Bank Statement (Chase PC) - [DATE].pdf" at bounding box center [425, 134] width 159 height 21
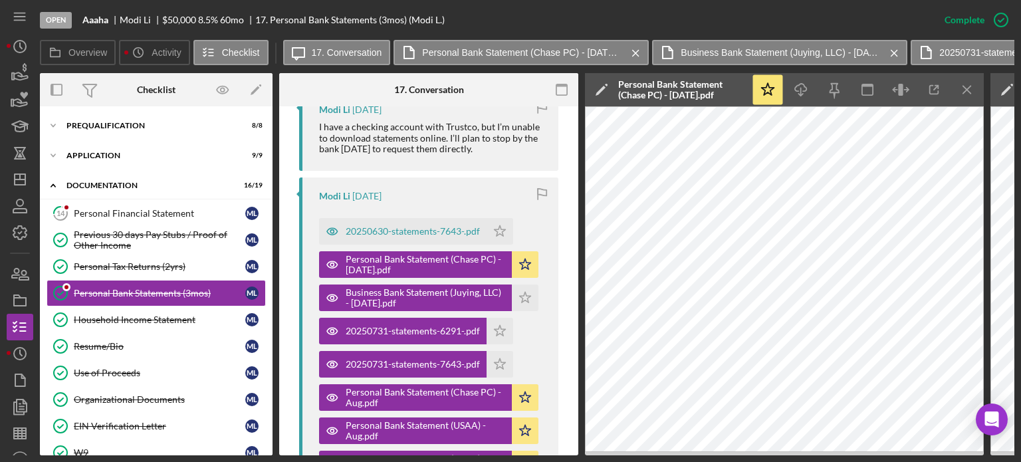
scroll to position [621, 0]
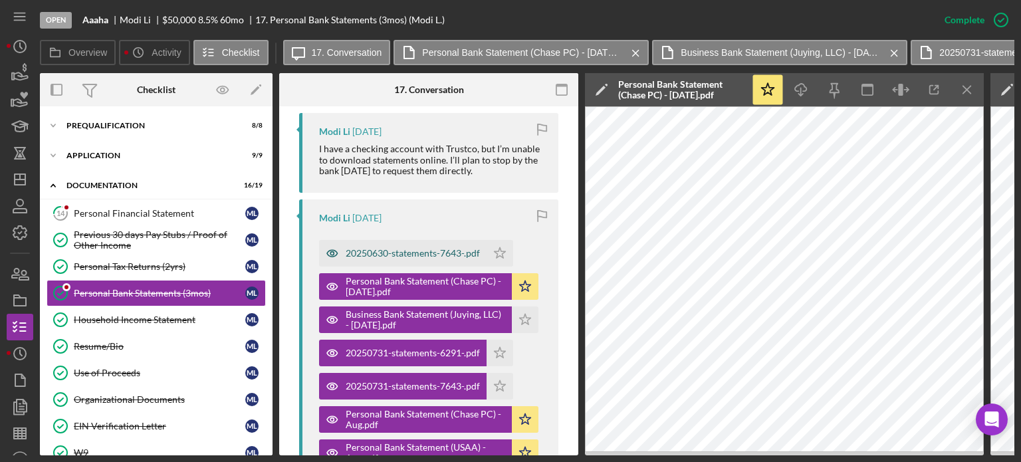
click at [402, 248] on div "20250630-statements-7643-.pdf" at bounding box center [413, 253] width 134 height 11
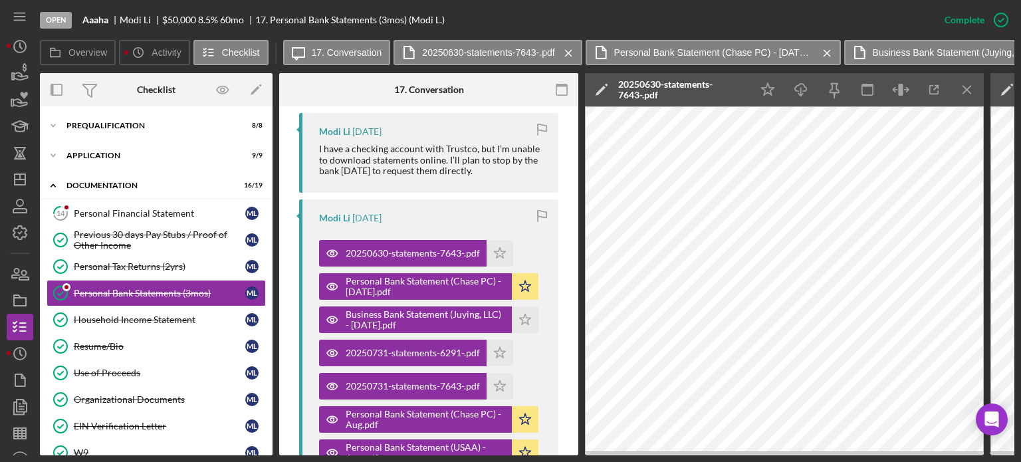
drag, startPoint x: 578, startPoint y: 258, endPoint x: 577, endPoint y: 229, distance: 29.9
click at [577, 229] on div "Overview Internal Workflow Stage Open Icon/Dropdown Arrow Archive (can unarchiv…" at bounding box center [527, 264] width 974 height 382
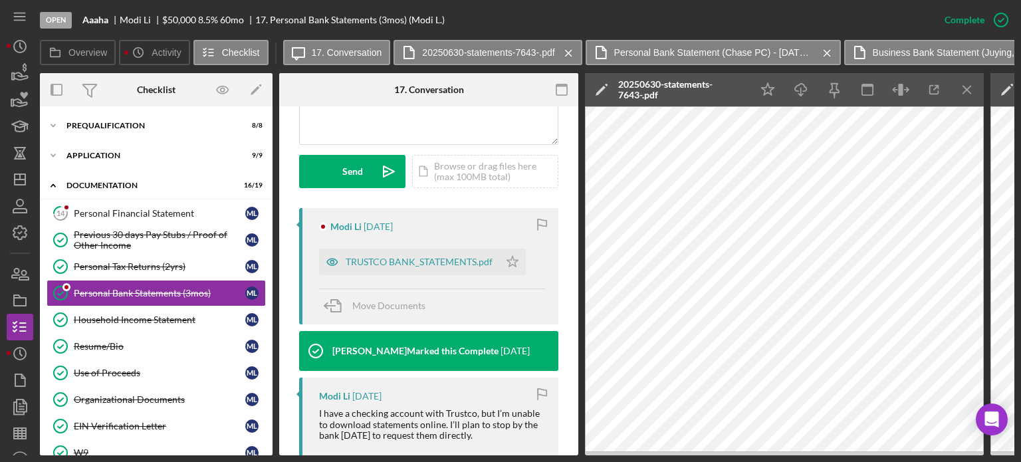
scroll to position [344, 0]
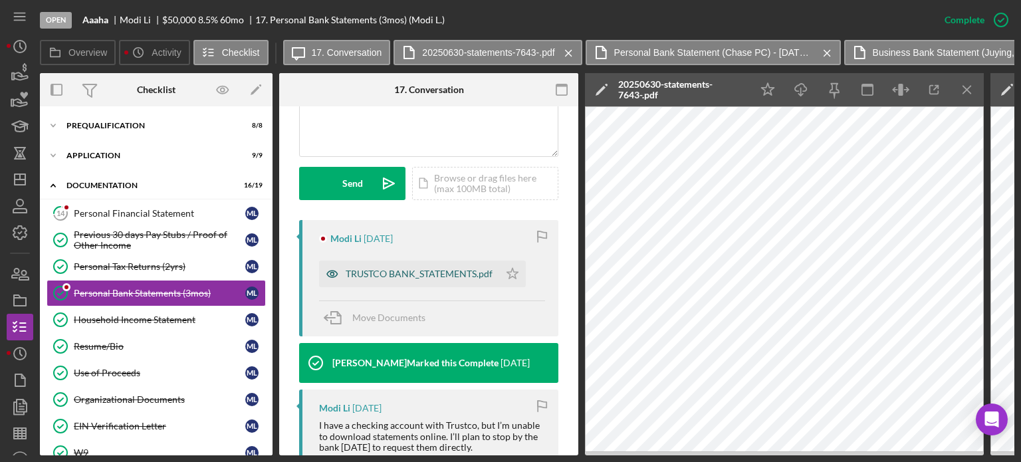
click at [433, 274] on div "TRUSTCO BANK_STATEMENTS.pdf" at bounding box center [419, 273] width 147 height 11
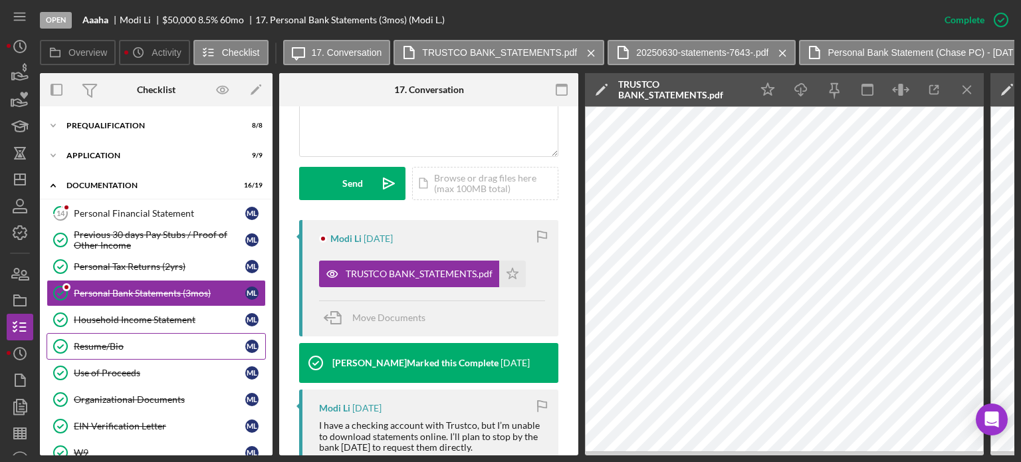
click at [82, 343] on div "Resume/Bio" at bounding box center [159, 346] width 171 height 11
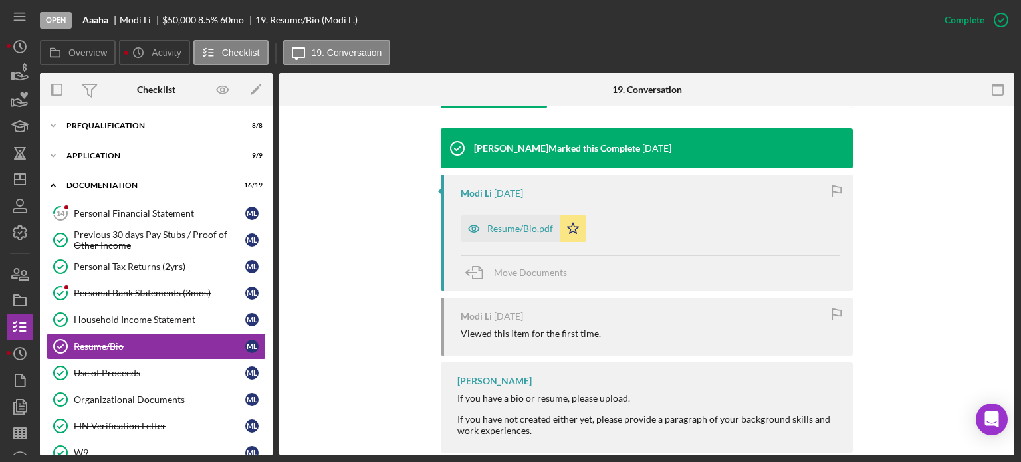
scroll to position [431, 0]
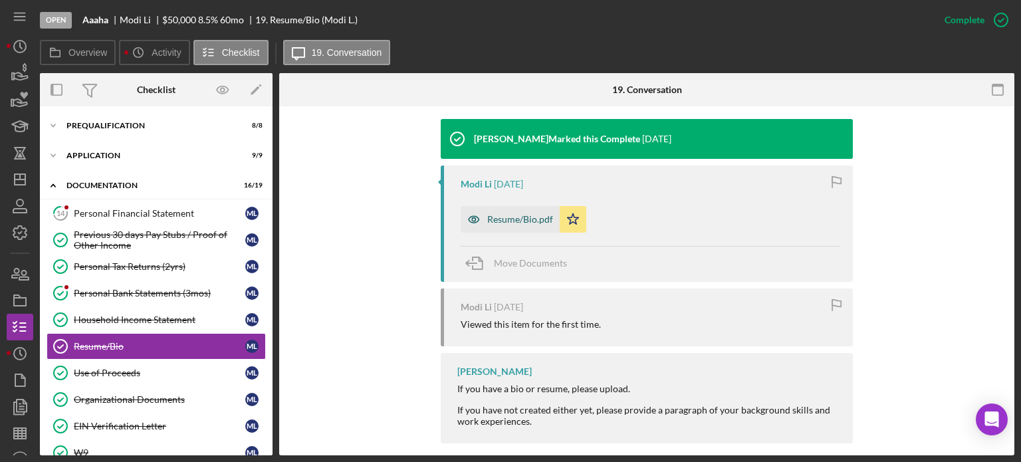
click at [513, 221] on div "Resume/Bio.pdf" at bounding box center [520, 219] width 66 height 11
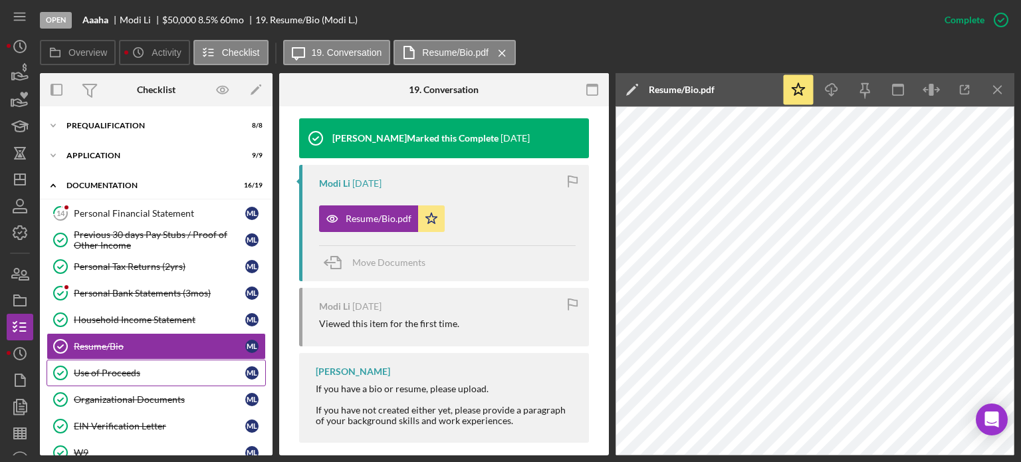
click at [97, 367] on div "Use of Proceeds" at bounding box center [159, 372] width 171 height 11
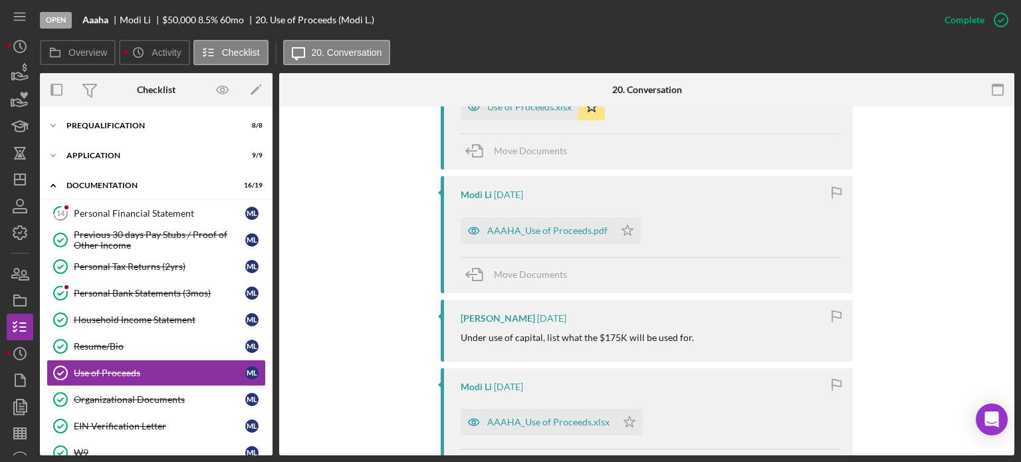
scroll to position [306, 0]
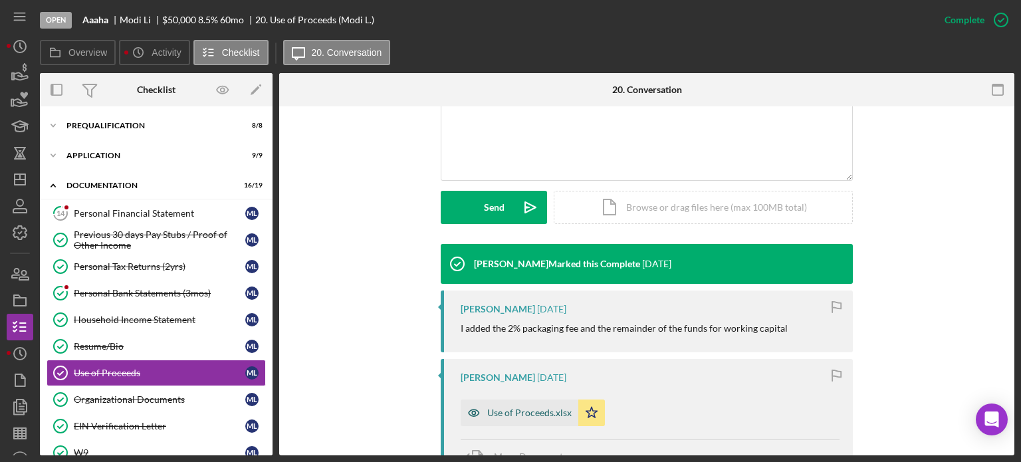
click at [502, 414] on div "Use of Proceeds.xlsx" at bounding box center [529, 412] width 84 height 11
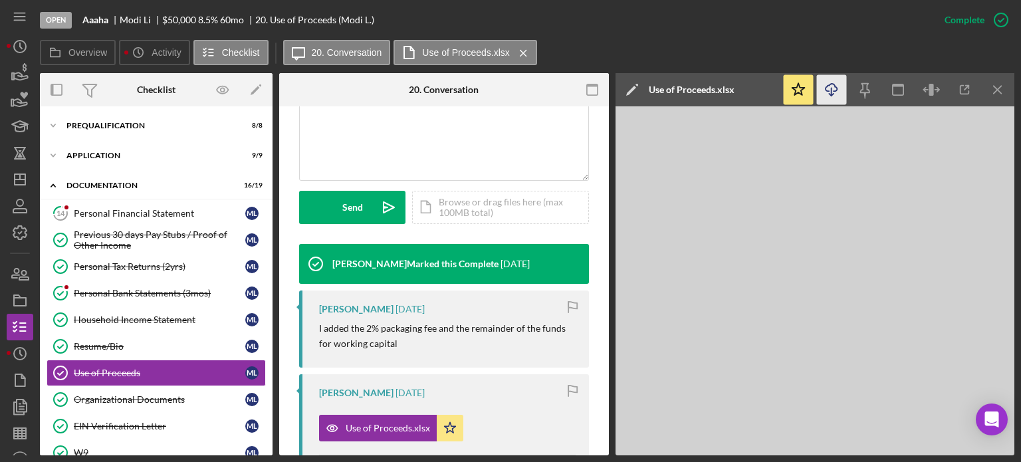
click at [827, 83] on icon "Icon/Download" at bounding box center [832, 90] width 30 height 30
click at [110, 399] on div "Organizational Documents" at bounding box center [159, 399] width 171 height 11
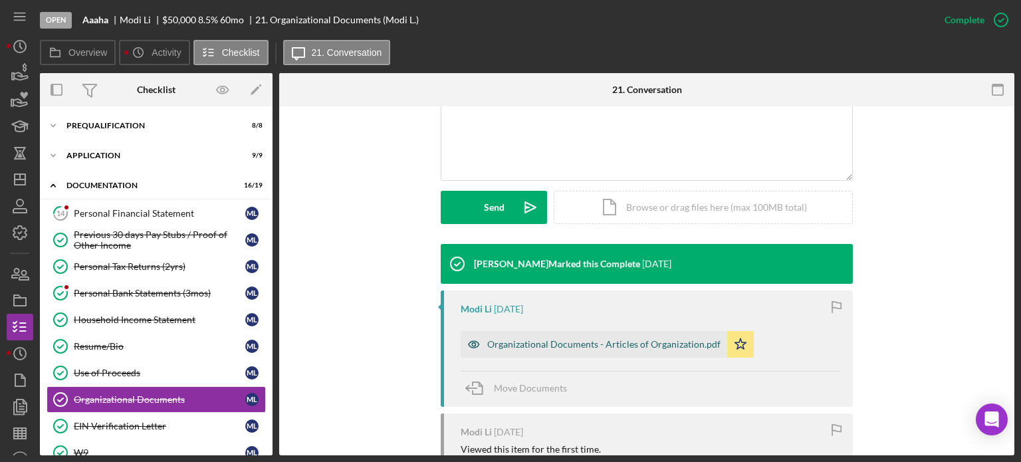
click at [607, 338] on div "Organizational Documents - Articles of Organization.pdf" at bounding box center [593, 344] width 266 height 27
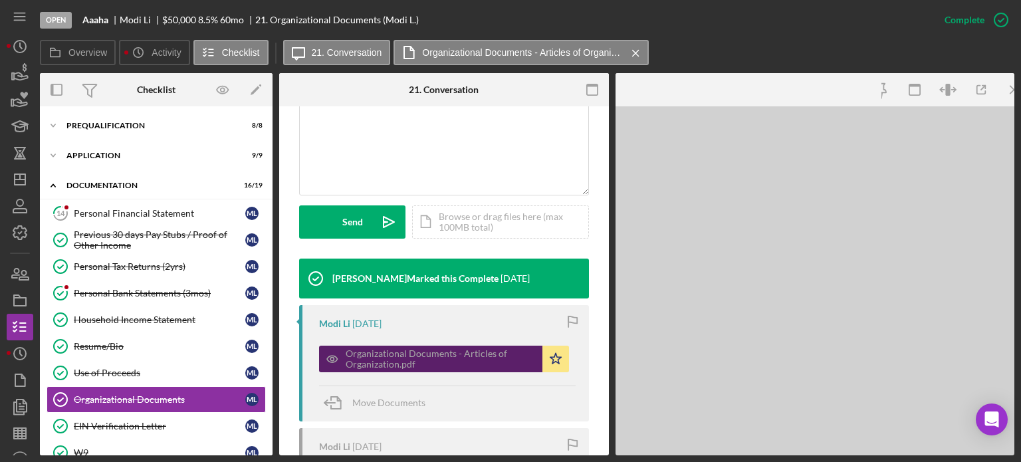
scroll to position [320, 0]
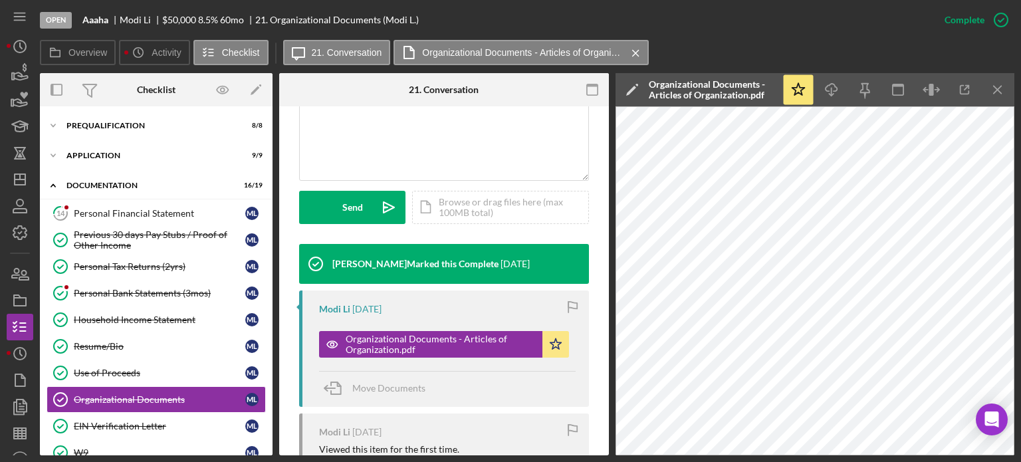
drag, startPoint x: 272, startPoint y: 257, endPoint x: 270, endPoint y: 286, distance: 28.7
click at [270, 286] on div "Overview Internal Workflow Stage Open Icon/Dropdown Arrow Archive (can unarchiv…" at bounding box center [527, 264] width 974 height 382
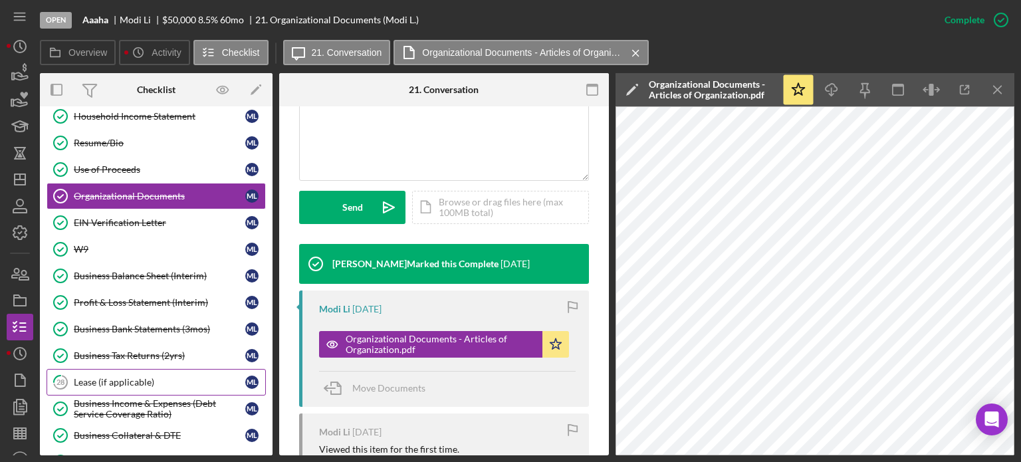
scroll to position [211, 0]
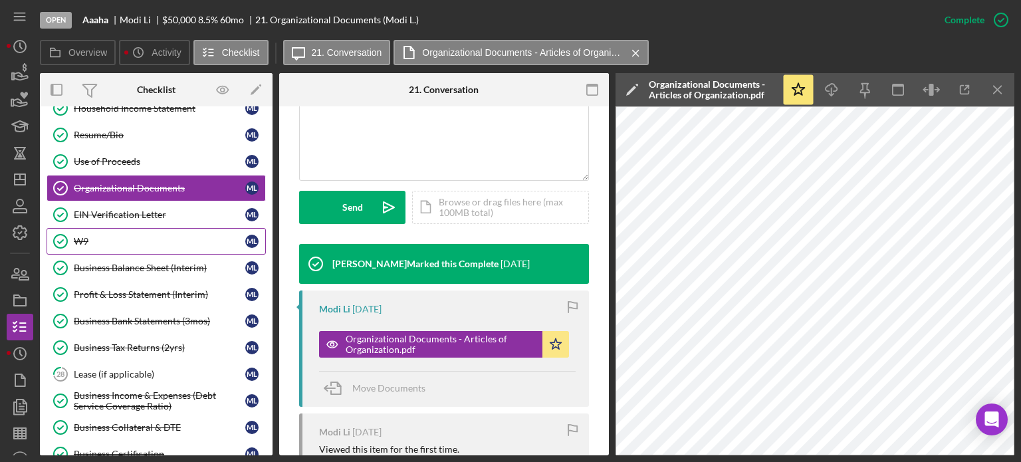
click at [85, 231] on link "W9 W9 M L" at bounding box center [156, 241] width 219 height 27
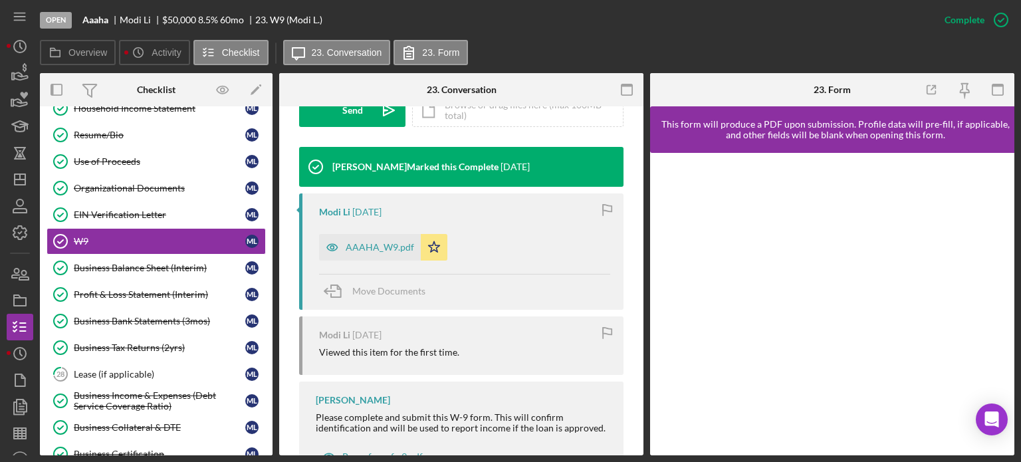
scroll to position [422, 0]
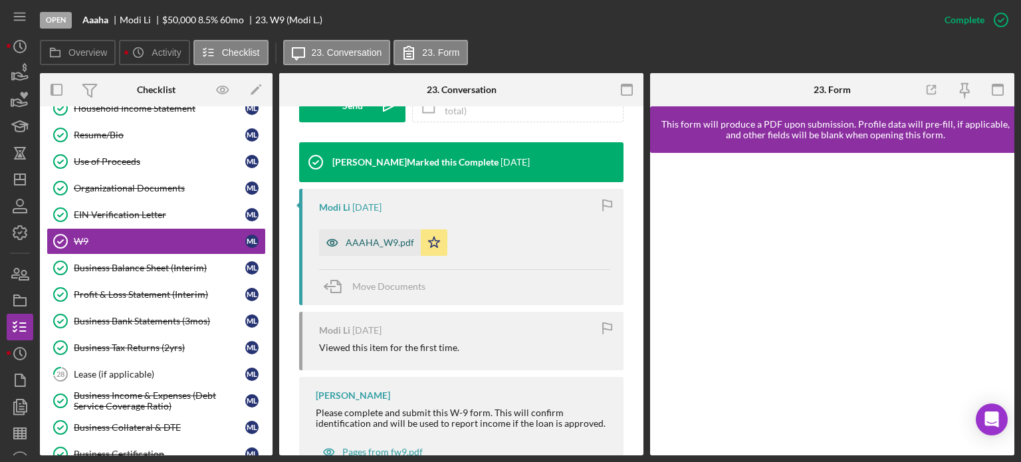
click at [382, 237] on div "AAAHA_W9.pdf" at bounding box center [380, 242] width 68 height 11
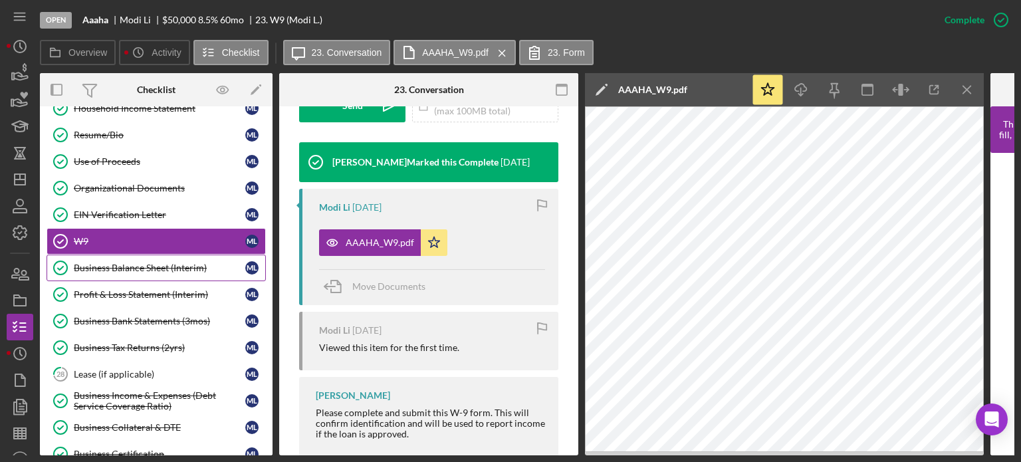
click at [101, 264] on div "Business Balance Sheet (Interim)" at bounding box center [159, 267] width 171 height 11
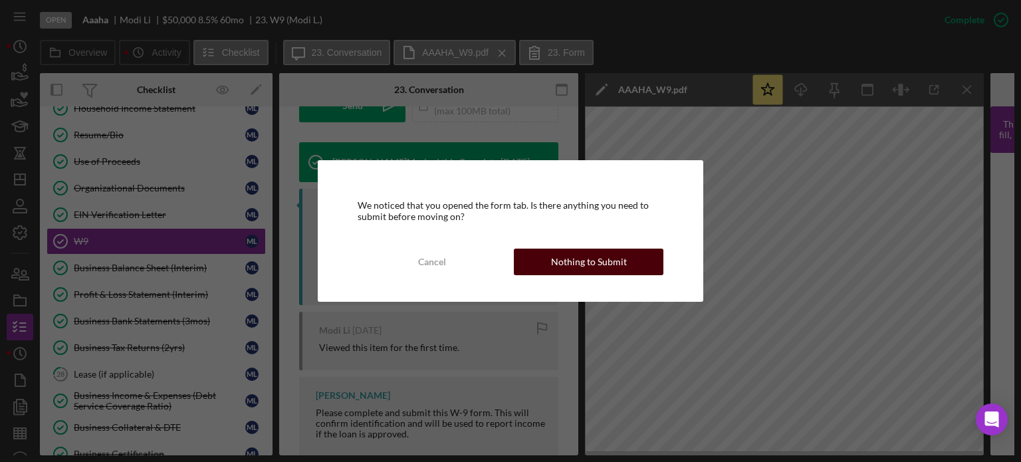
click at [582, 260] on div "Nothing to Submit" at bounding box center [589, 262] width 76 height 27
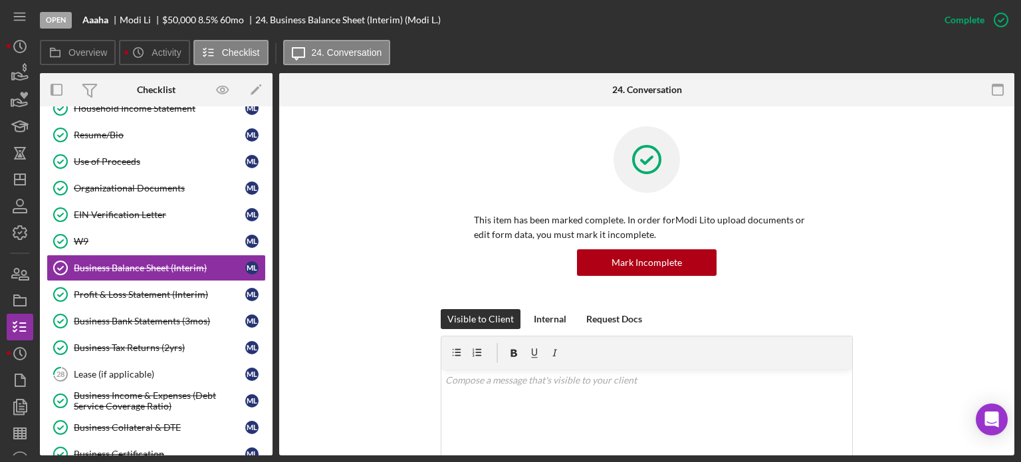
scroll to position [306, 0]
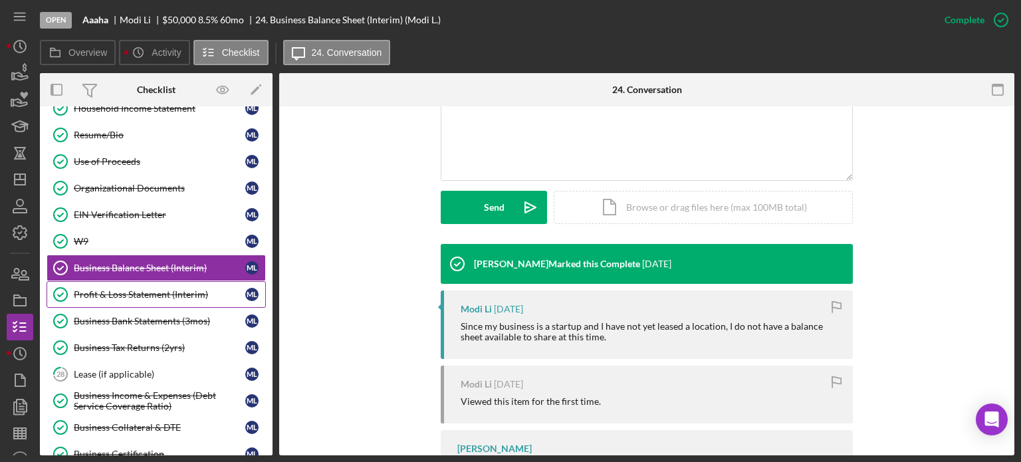
click at [102, 289] on div "Profit & Loss Statement (Interim)" at bounding box center [159, 294] width 171 height 11
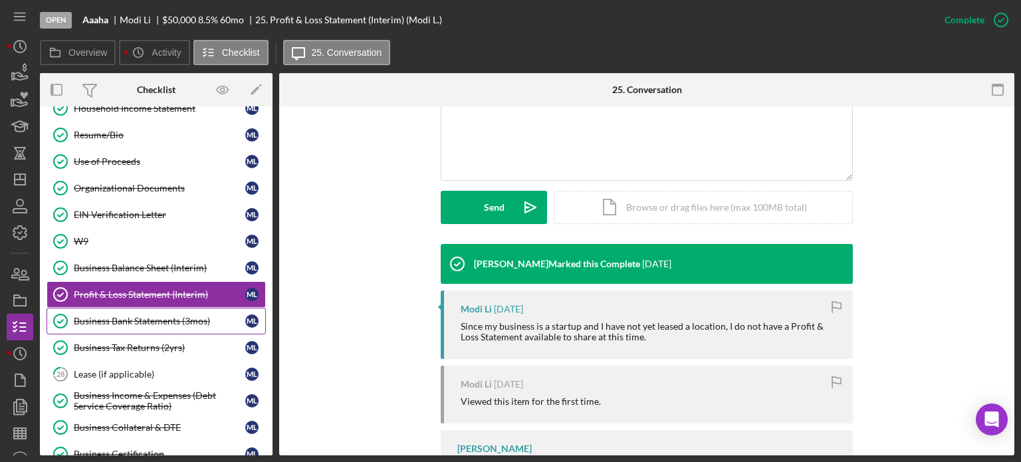
click at [170, 316] on div "Business Bank Statements (3mos)" at bounding box center [159, 321] width 171 height 11
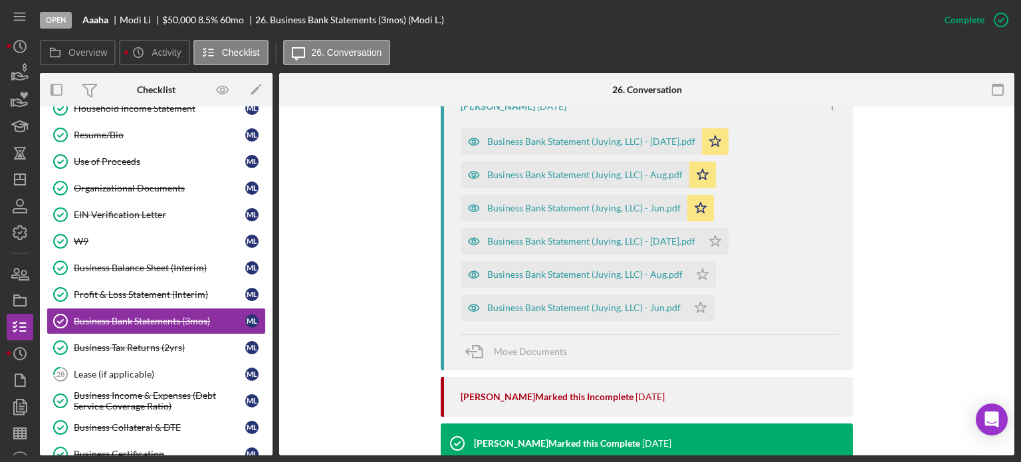
scroll to position [486, 0]
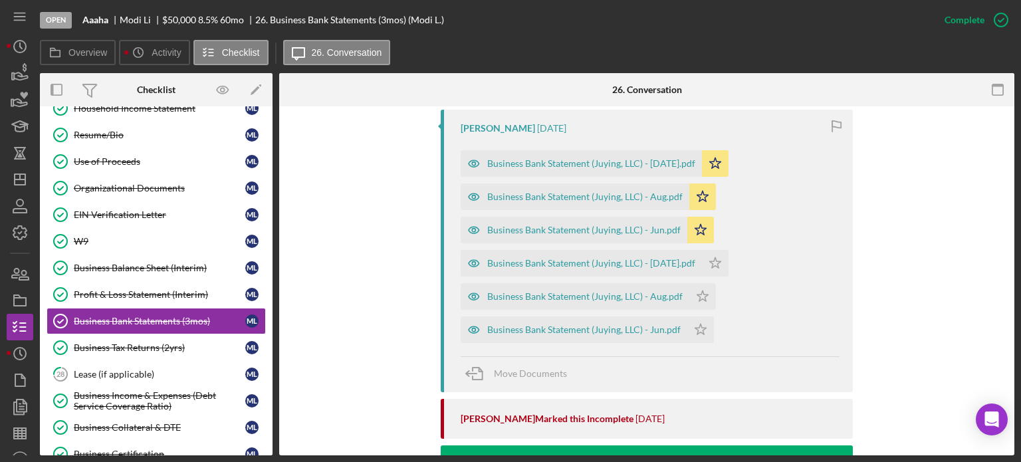
drag, startPoint x: 534, startPoint y: 329, endPoint x: 914, endPoint y: 44, distance: 475.1
click at [914, 44] on div "Overview Icon/History Activity Checklist Icon/Message 26. Conversation" at bounding box center [527, 53] width 974 height 27
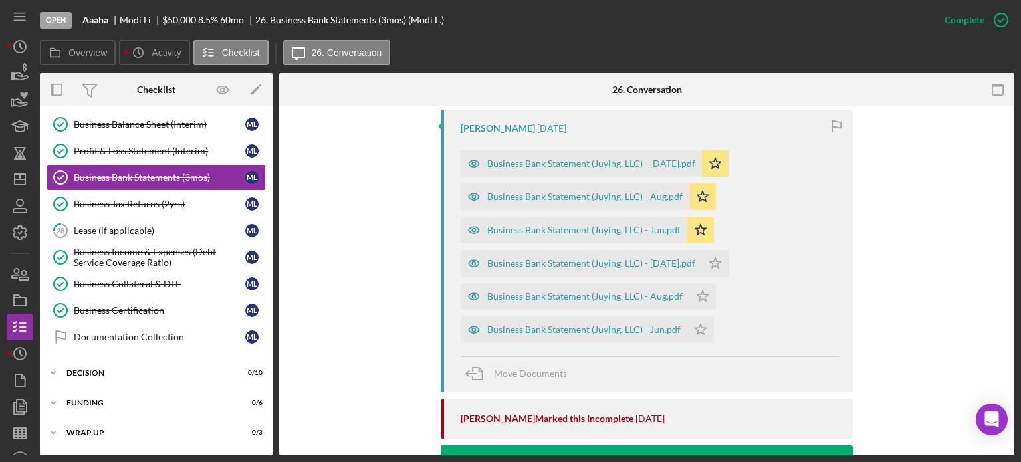
scroll to position [377, 0]
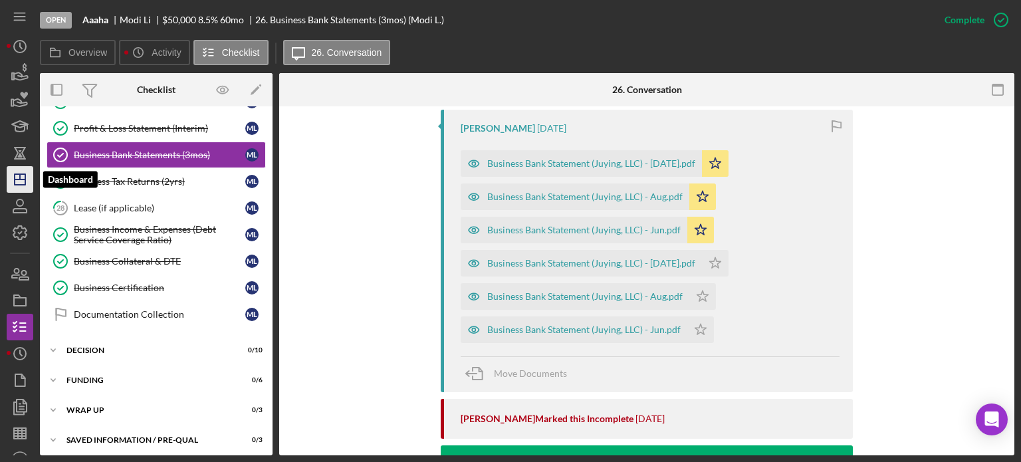
click at [27, 175] on icon "Icon/Dashboard" at bounding box center [19, 179] width 33 height 33
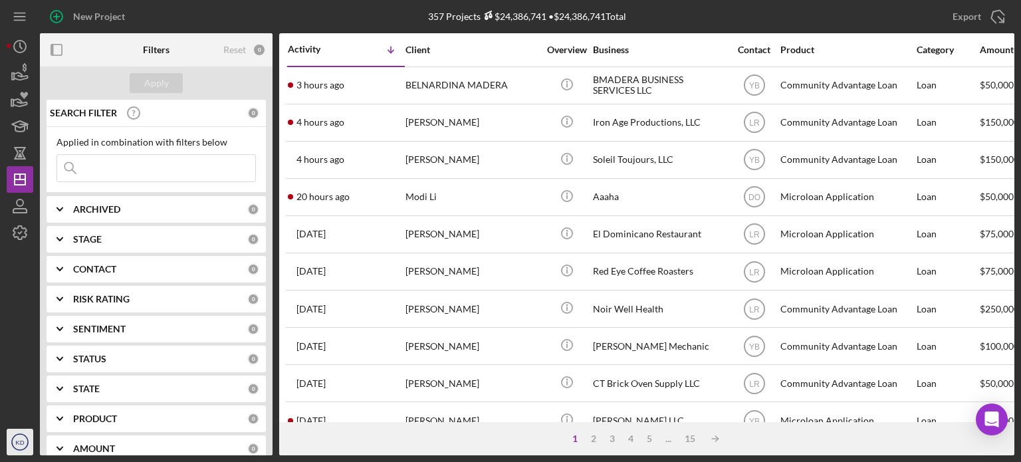
click at [20, 440] on text "KD" at bounding box center [19, 442] width 9 height 7
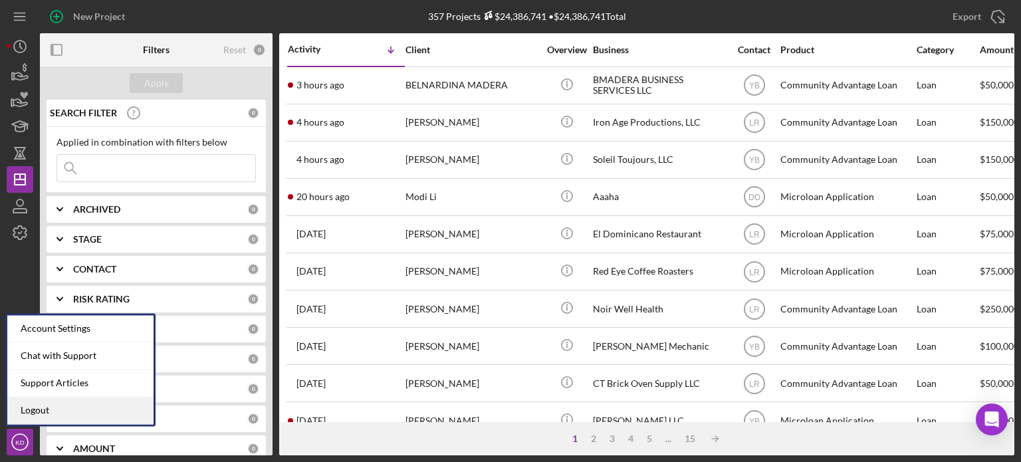
click at [32, 411] on link "Logout" at bounding box center [80, 410] width 146 height 27
